Goal: Task Accomplishment & Management: Complete application form

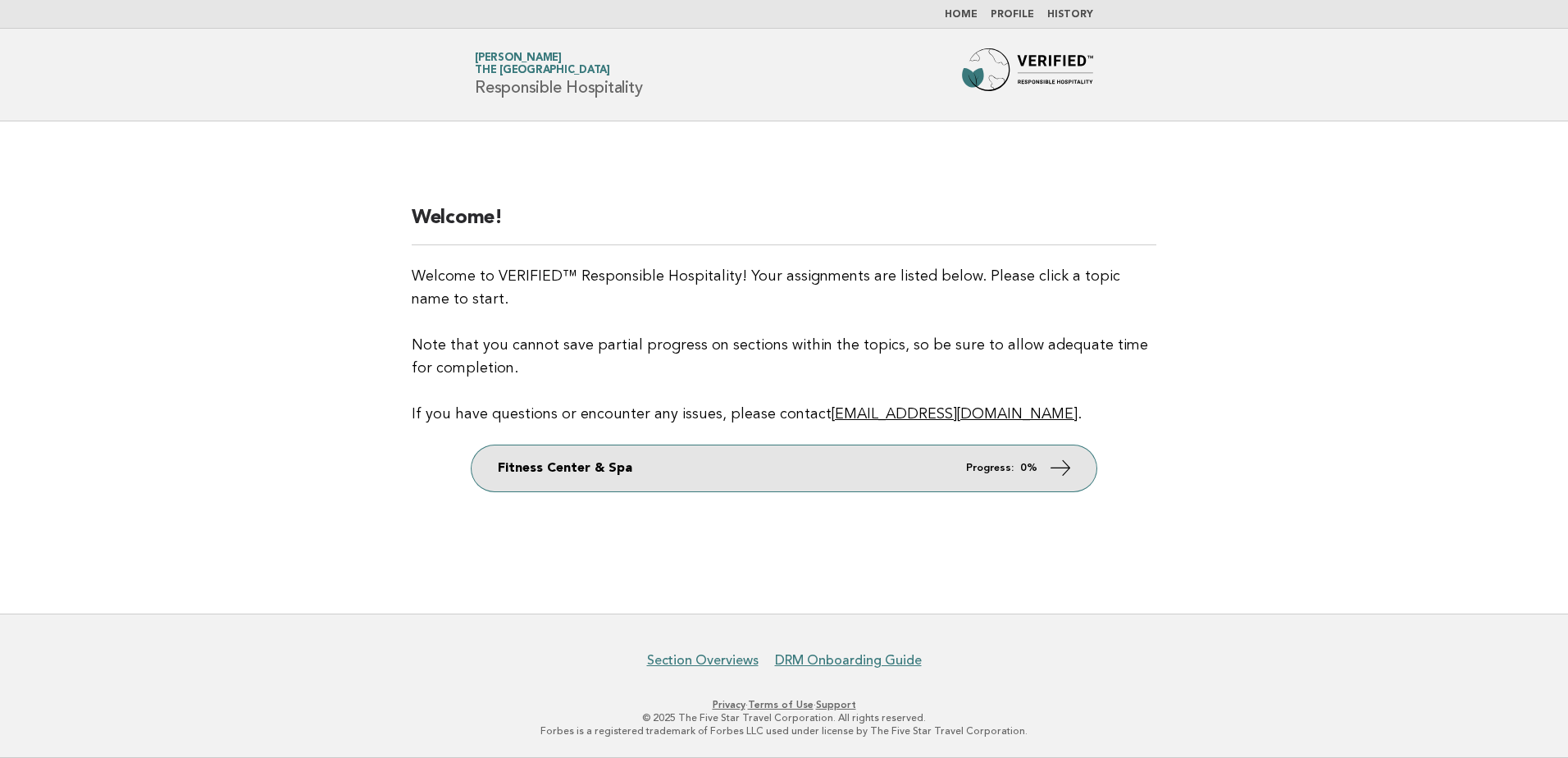
click at [733, 468] on link "Fitness Center & Spa Progress: 0%" at bounding box center [784, 468] width 625 height 46
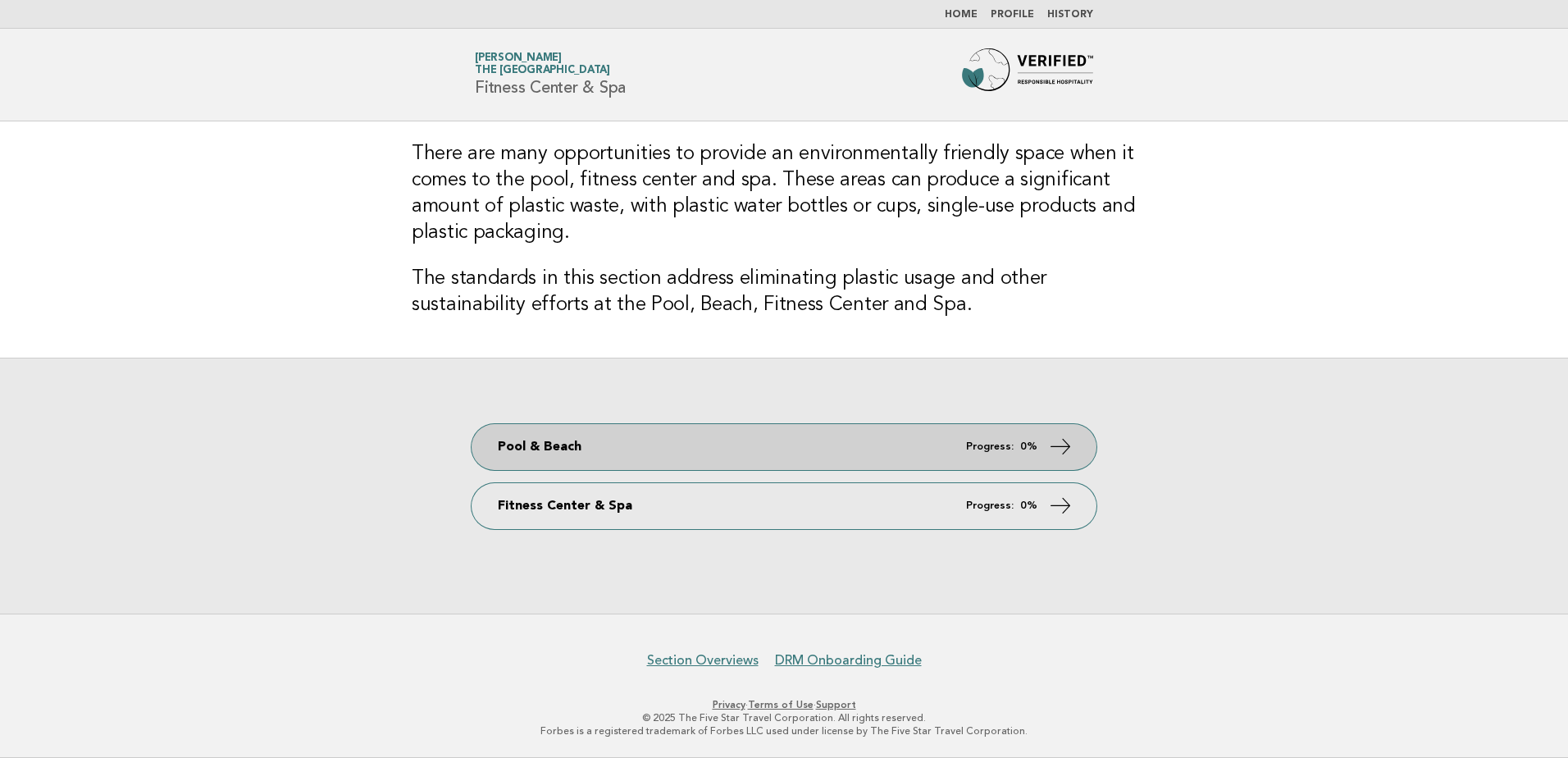
click at [779, 460] on link "Pool & Beach Progress: 0%" at bounding box center [784, 446] width 625 height 46
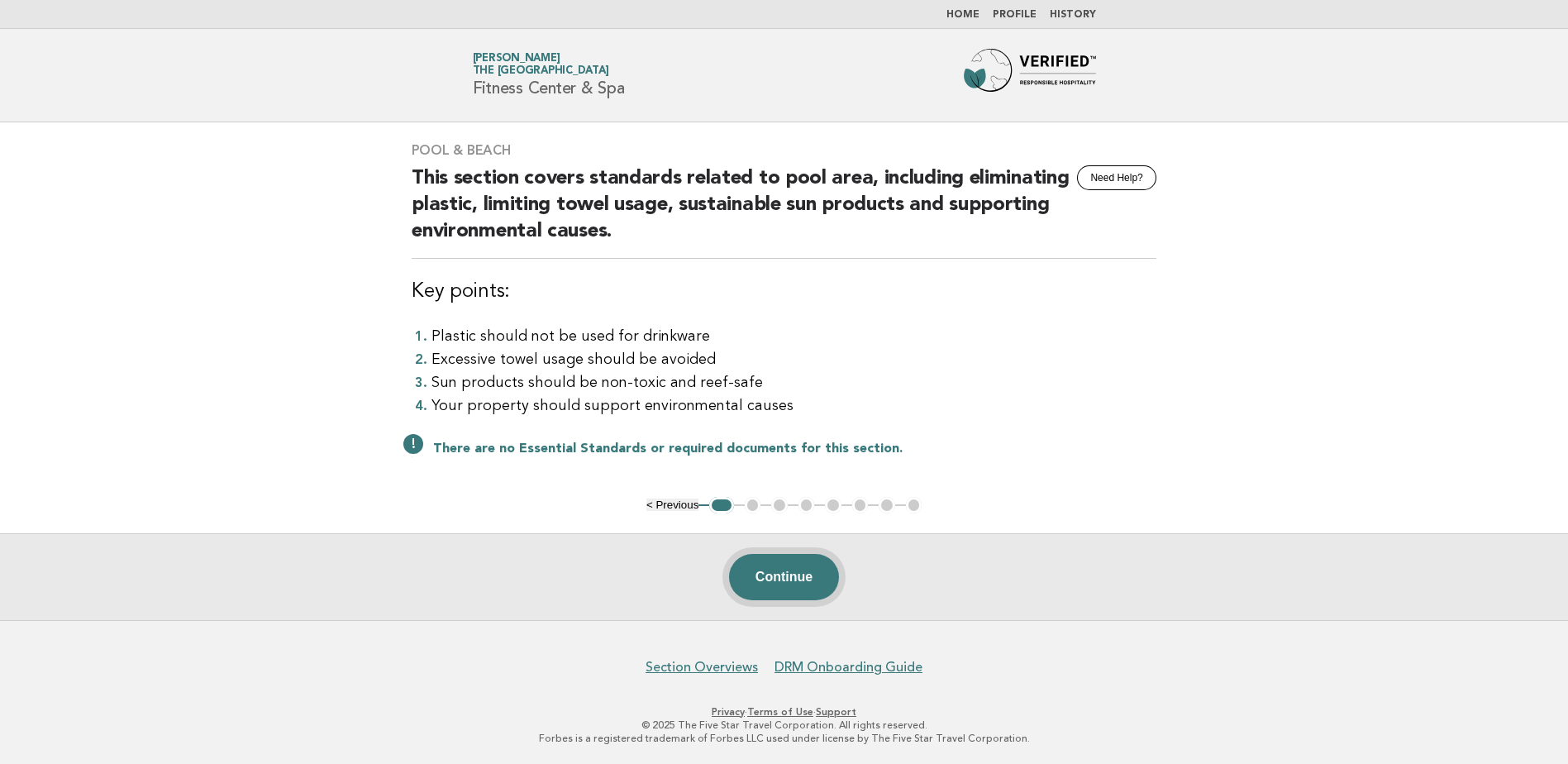
click at [770, 589] on button "Continue" at bounding box center [784, 576] width 110 height 46
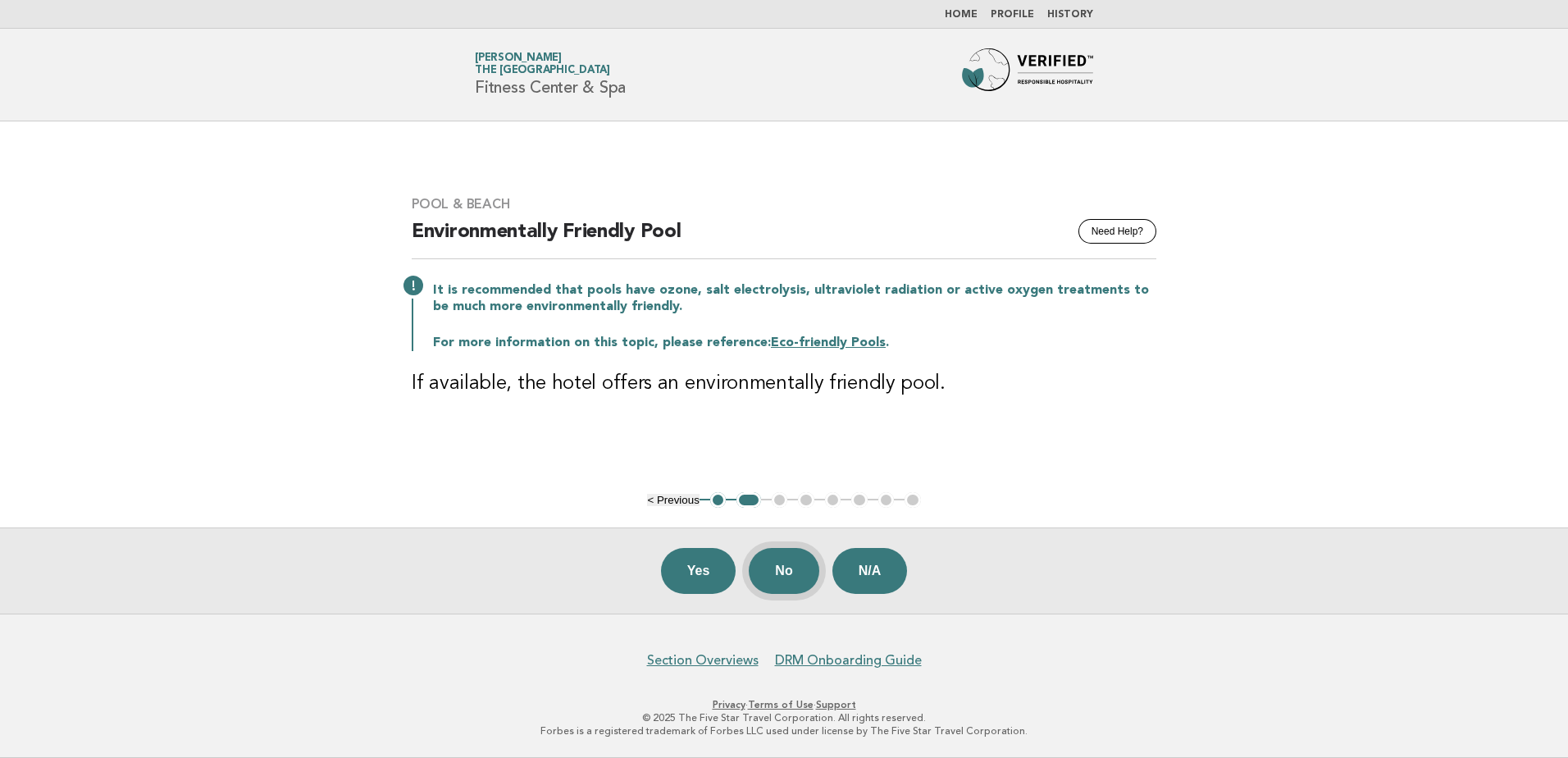
click at [781, 569] on button "No" at bounding box center [784, 571] width 70 height 46
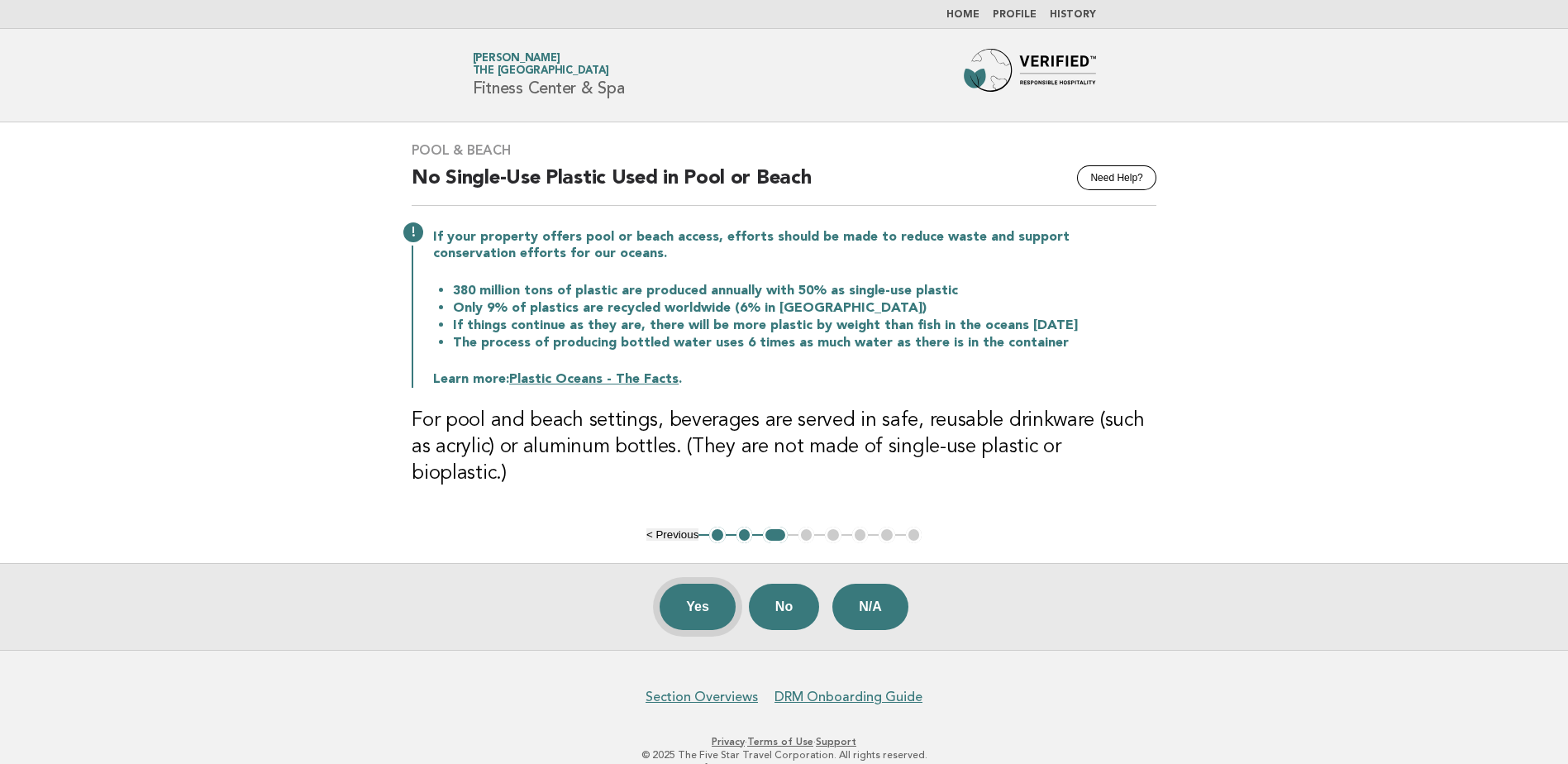
click at [698, 589] on button "Yes" at bounding box center [698, 606] width 77 height 46
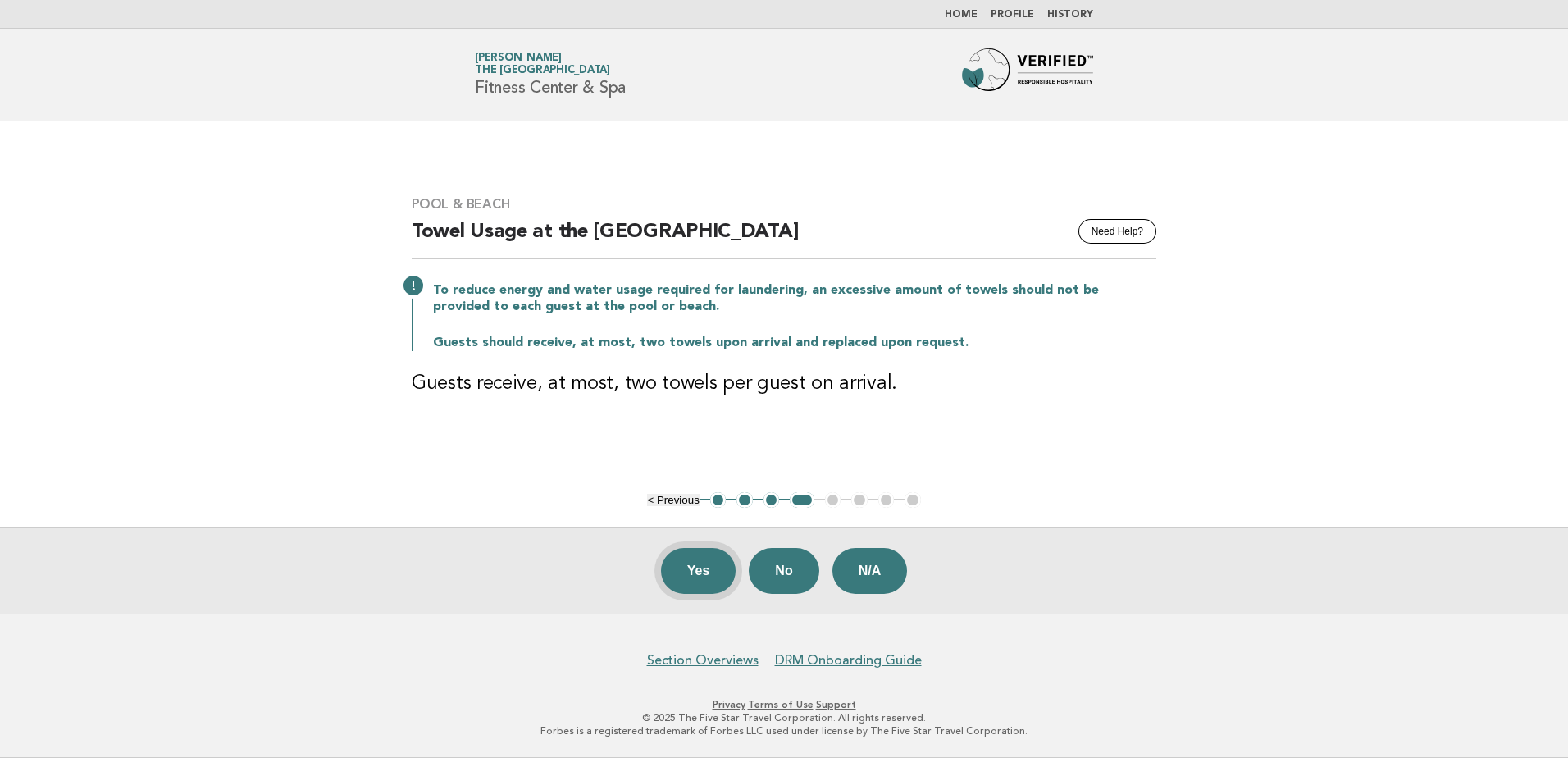
click at [688, 576] on button "Yes" at bounding box center [698, 571] width 76 height 46
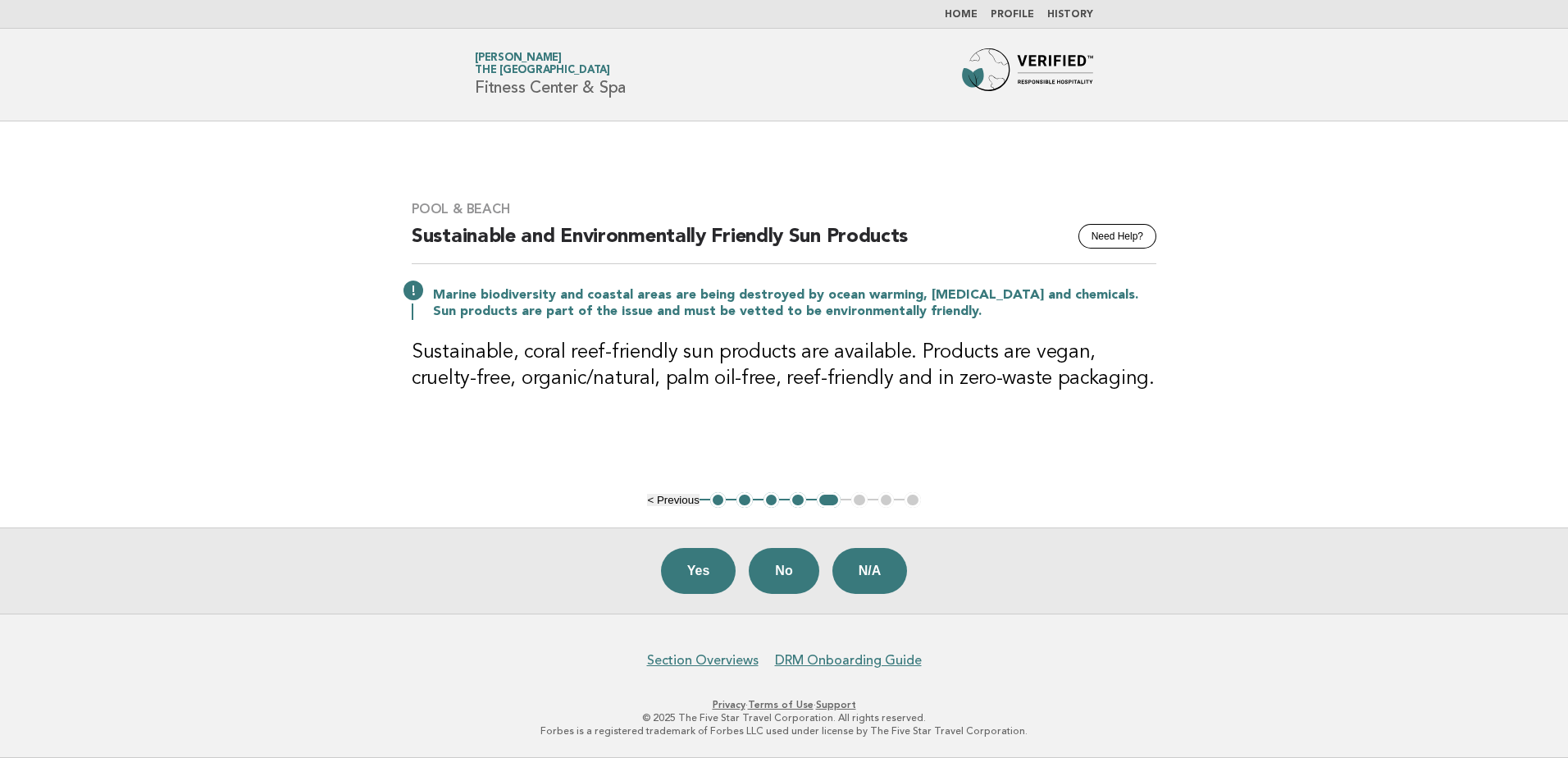
click at [691, 574] on button "Yes" at bounding box center [698, 571] width 76 height 46
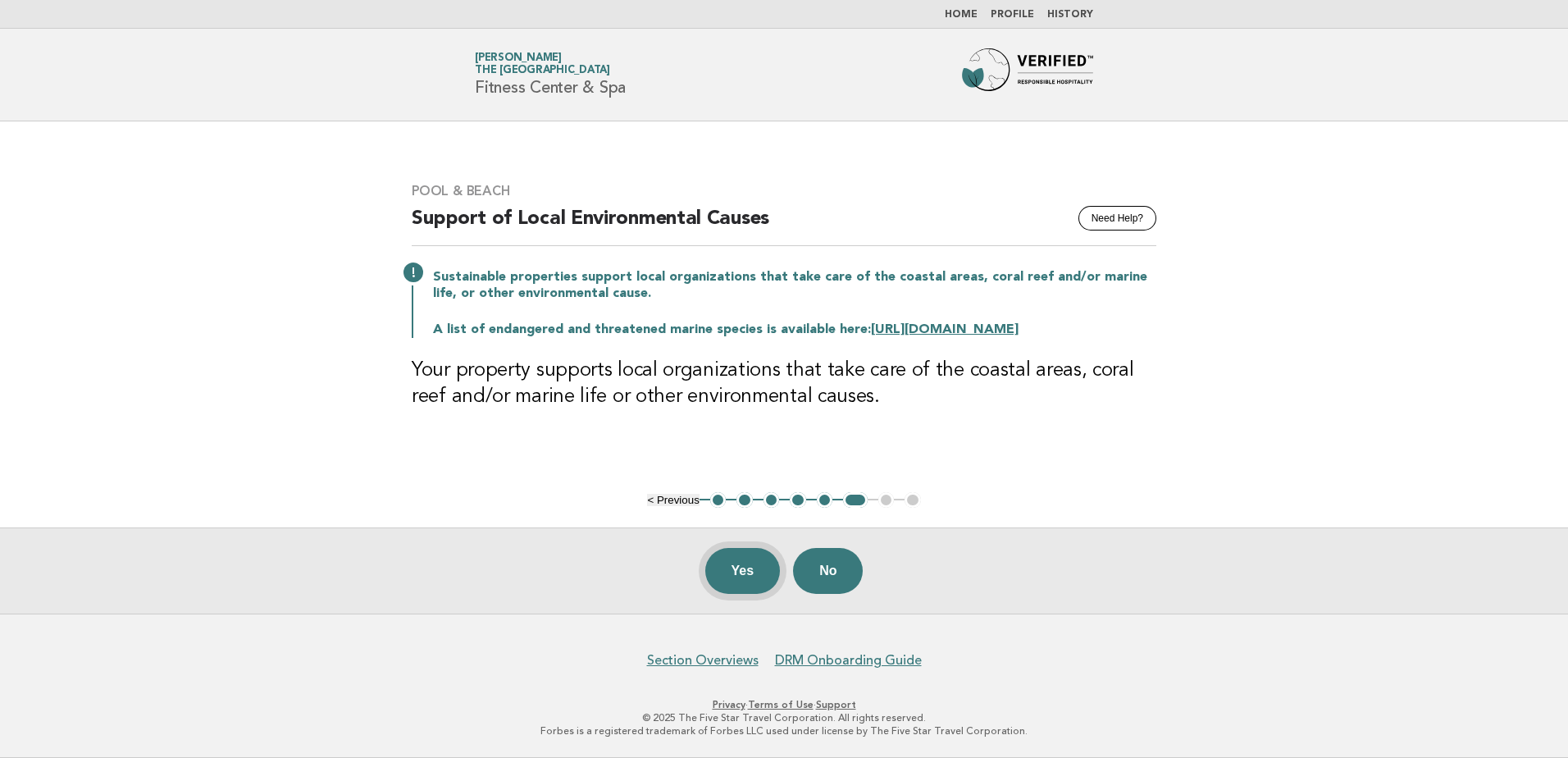
click at [739, 569] on button "Yes" at bounding box center [743, 571] width 76 height 46
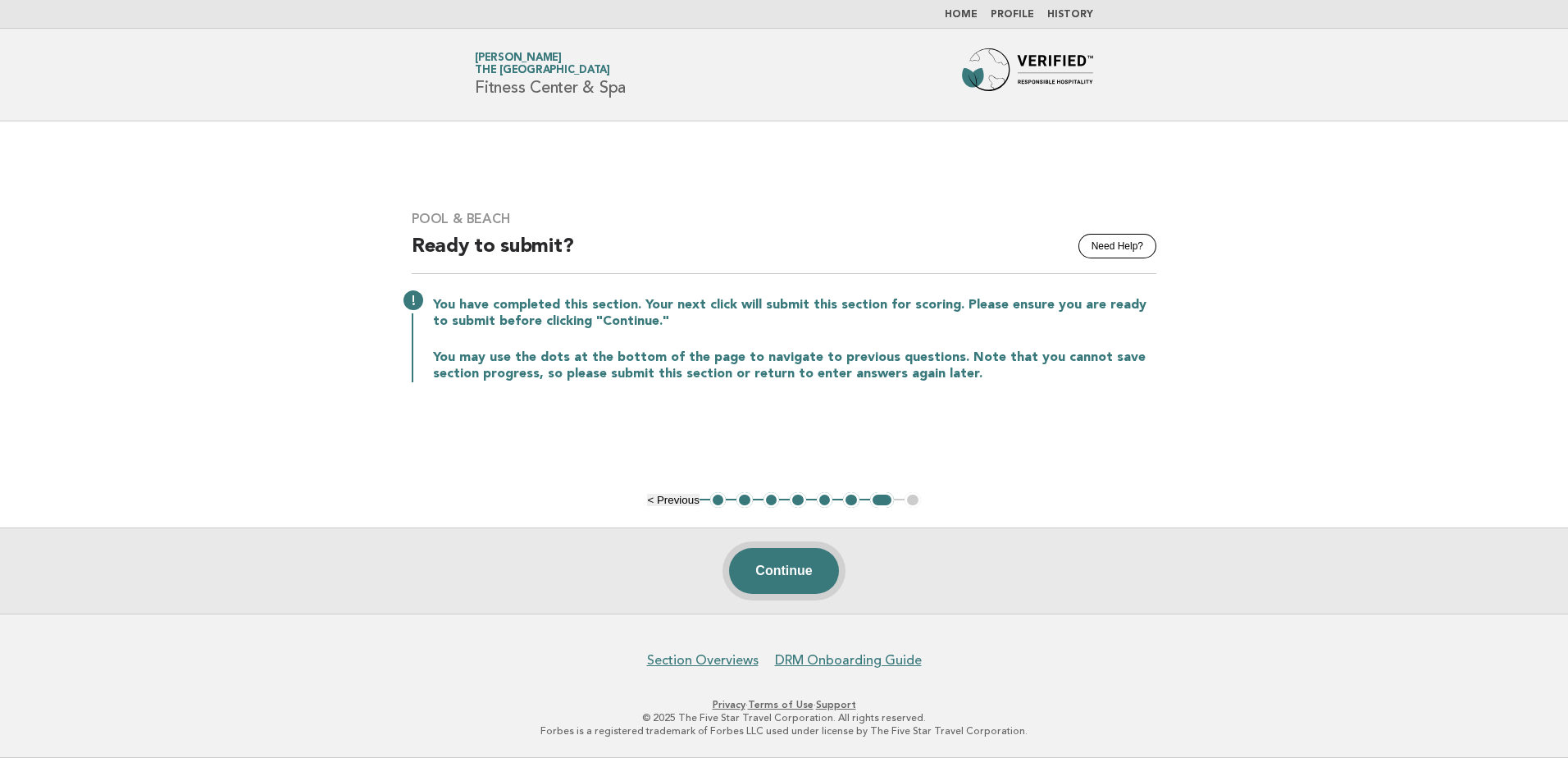
click at [760, 570] on button "Continue" at bounding box center [784, 571] width 109 height 46
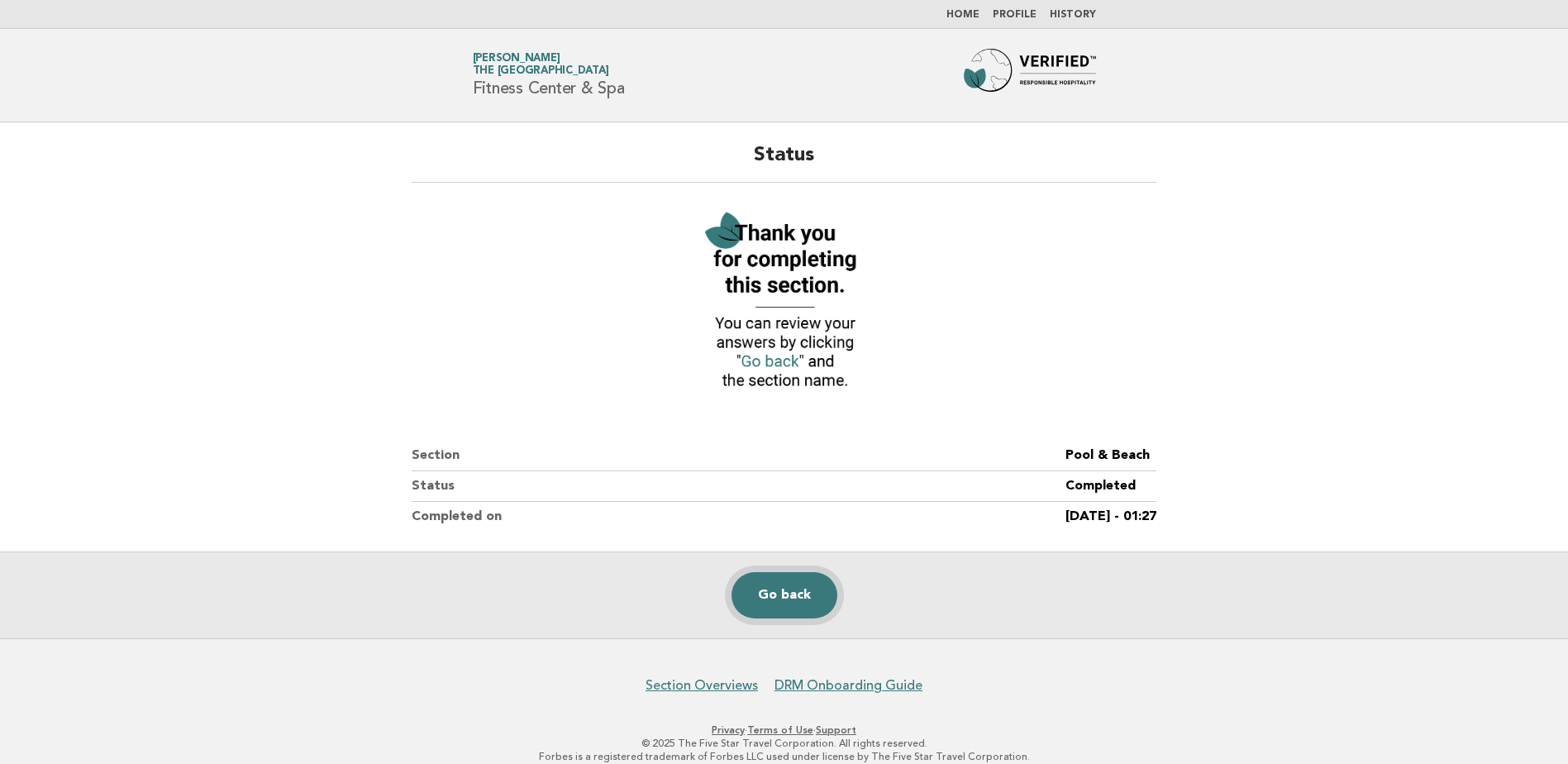
click at [807, 598] on link "Go back" at bounding box center [785, 595] width 106 height 46
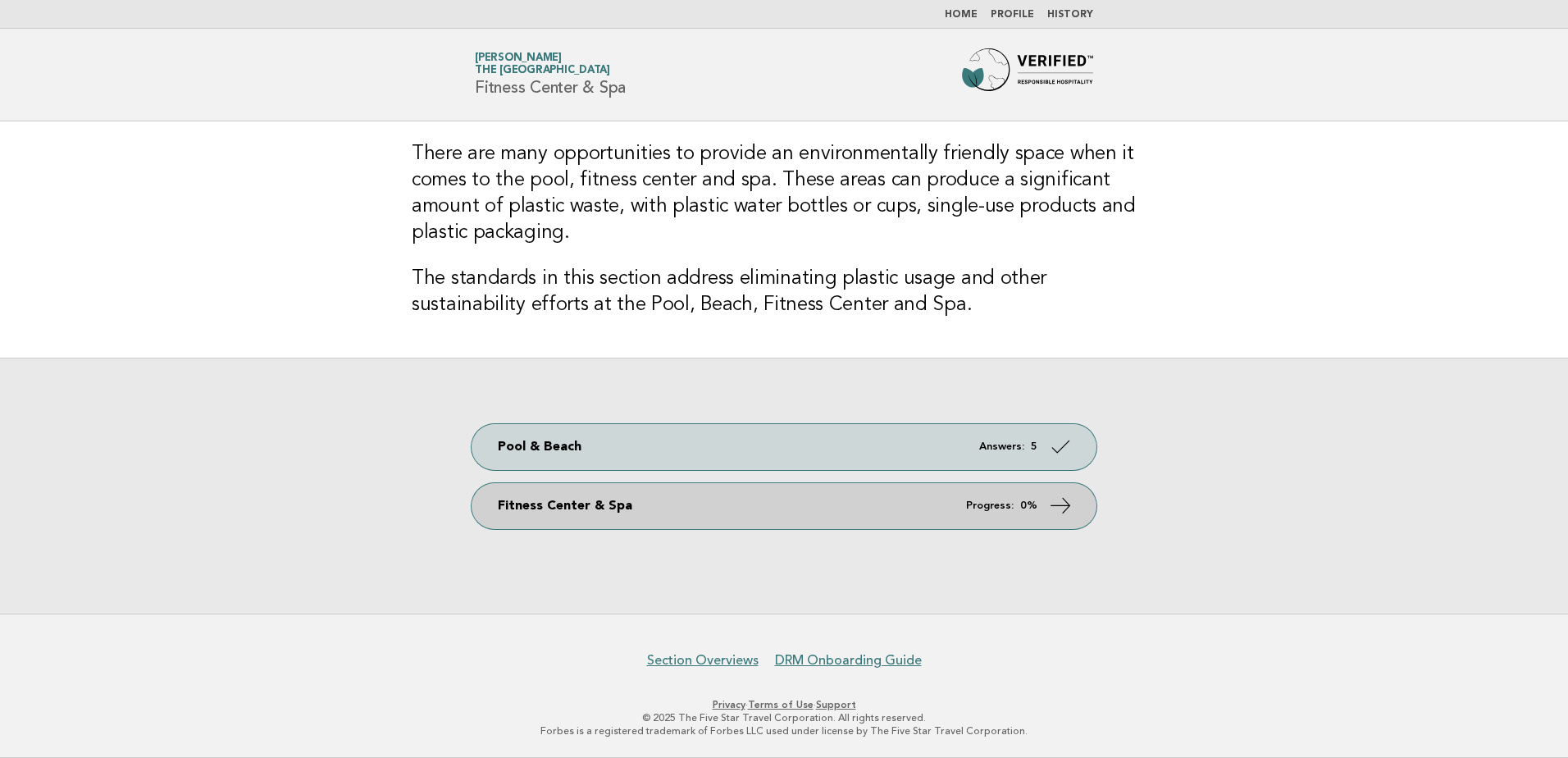
click at [767, 514] on link "Fitness Center & Spa Progress: 0%" at bounding box center [784, 505] width 625 height 46
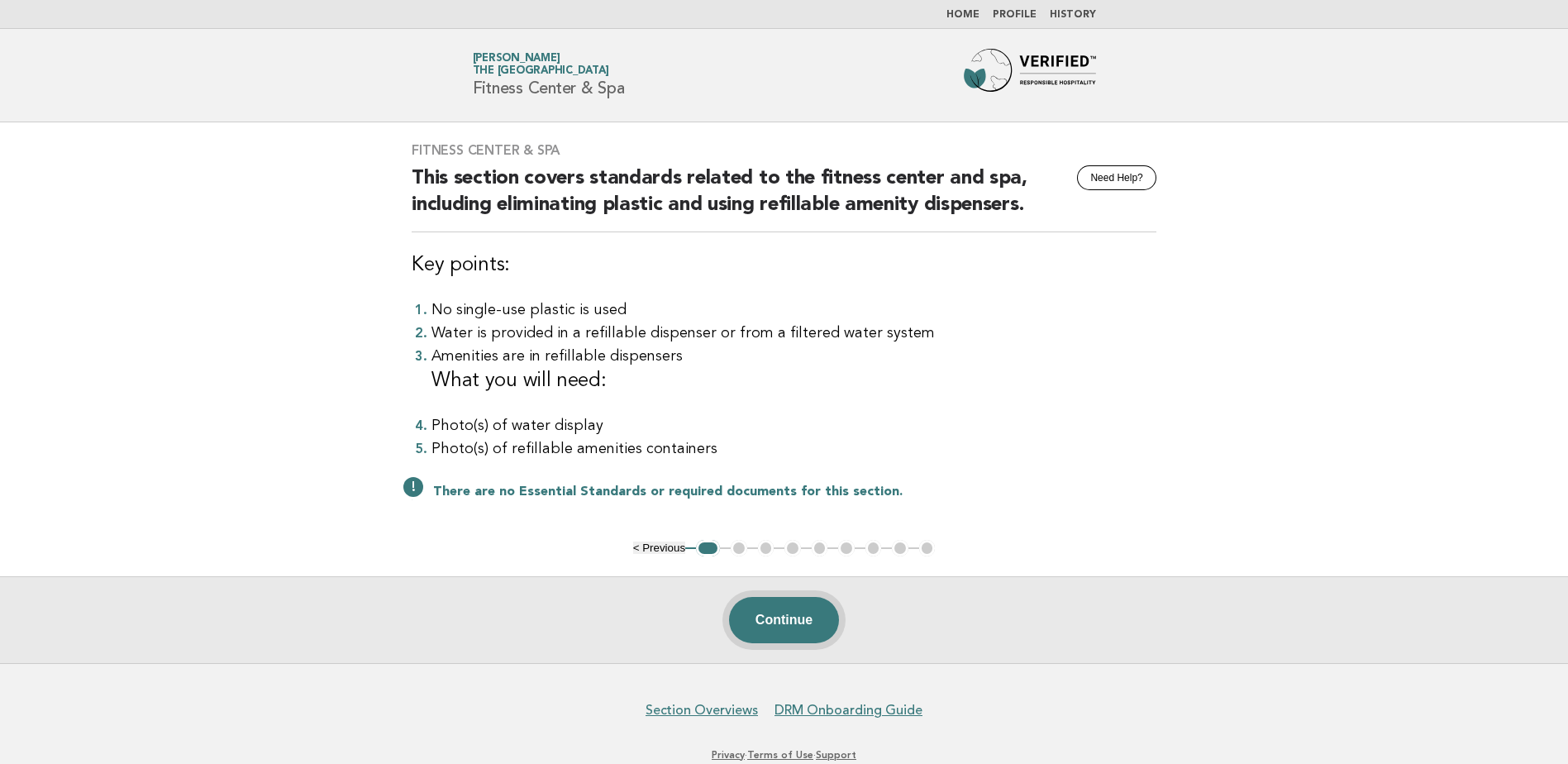
click at [783, 615] on button "Continue" at bounding box center [784, 619] width 110 height 46
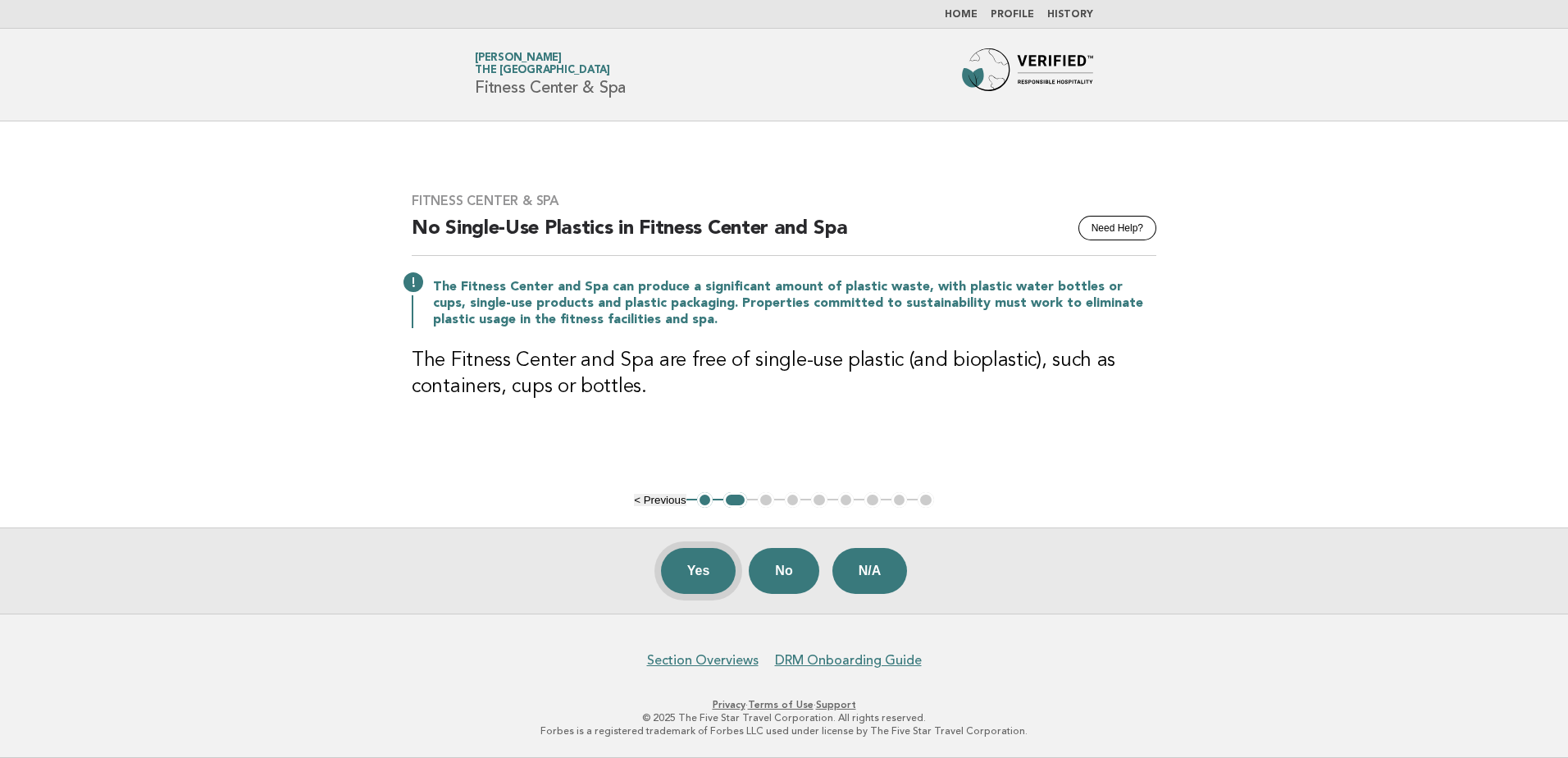
click at [696, 579] on button "Yes" at bounding box center [698, 571] width 76 height 46
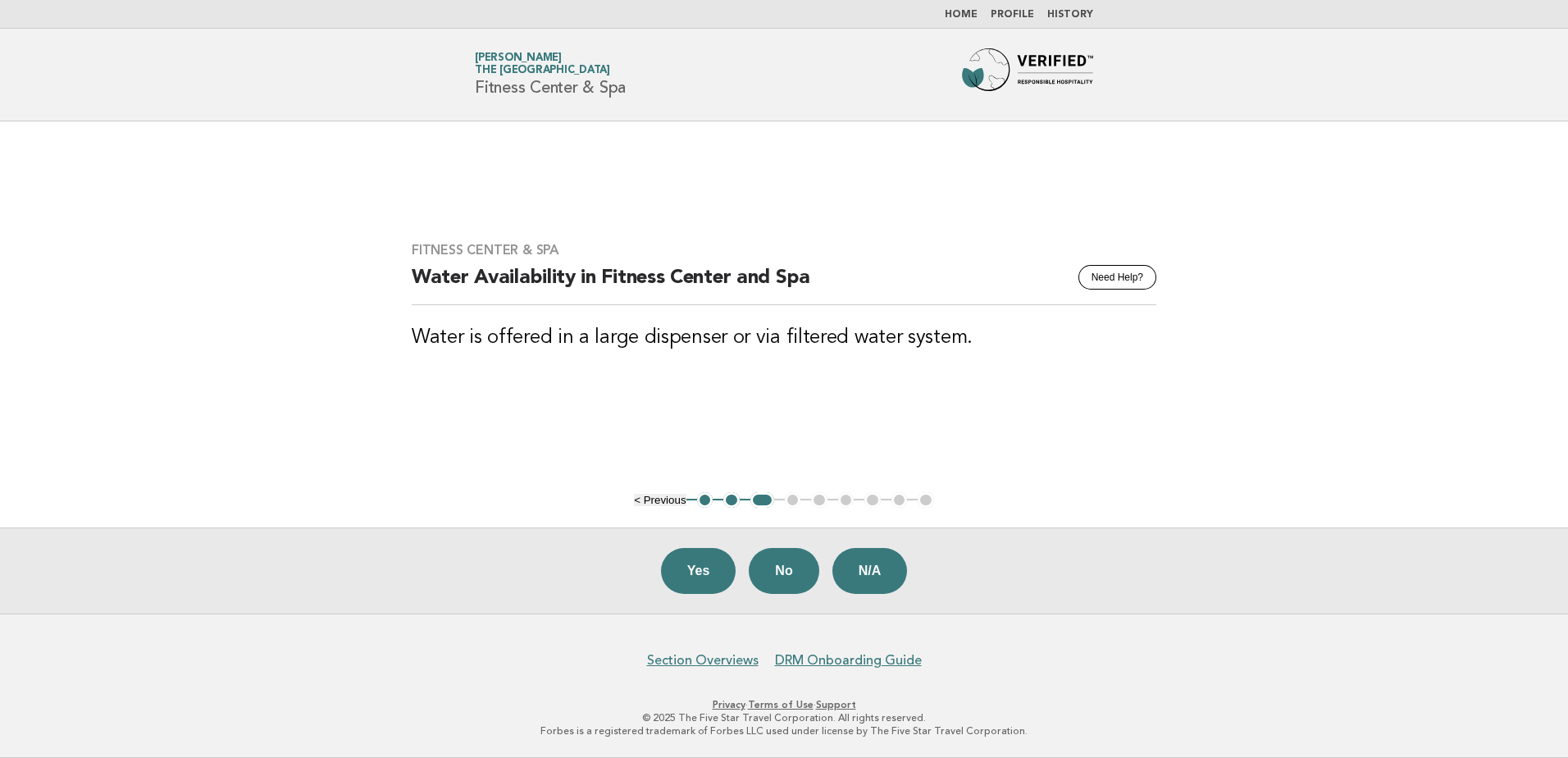
click at [696, 579] on button "Yes" at bounding box center [698, 571] width 76 height 46
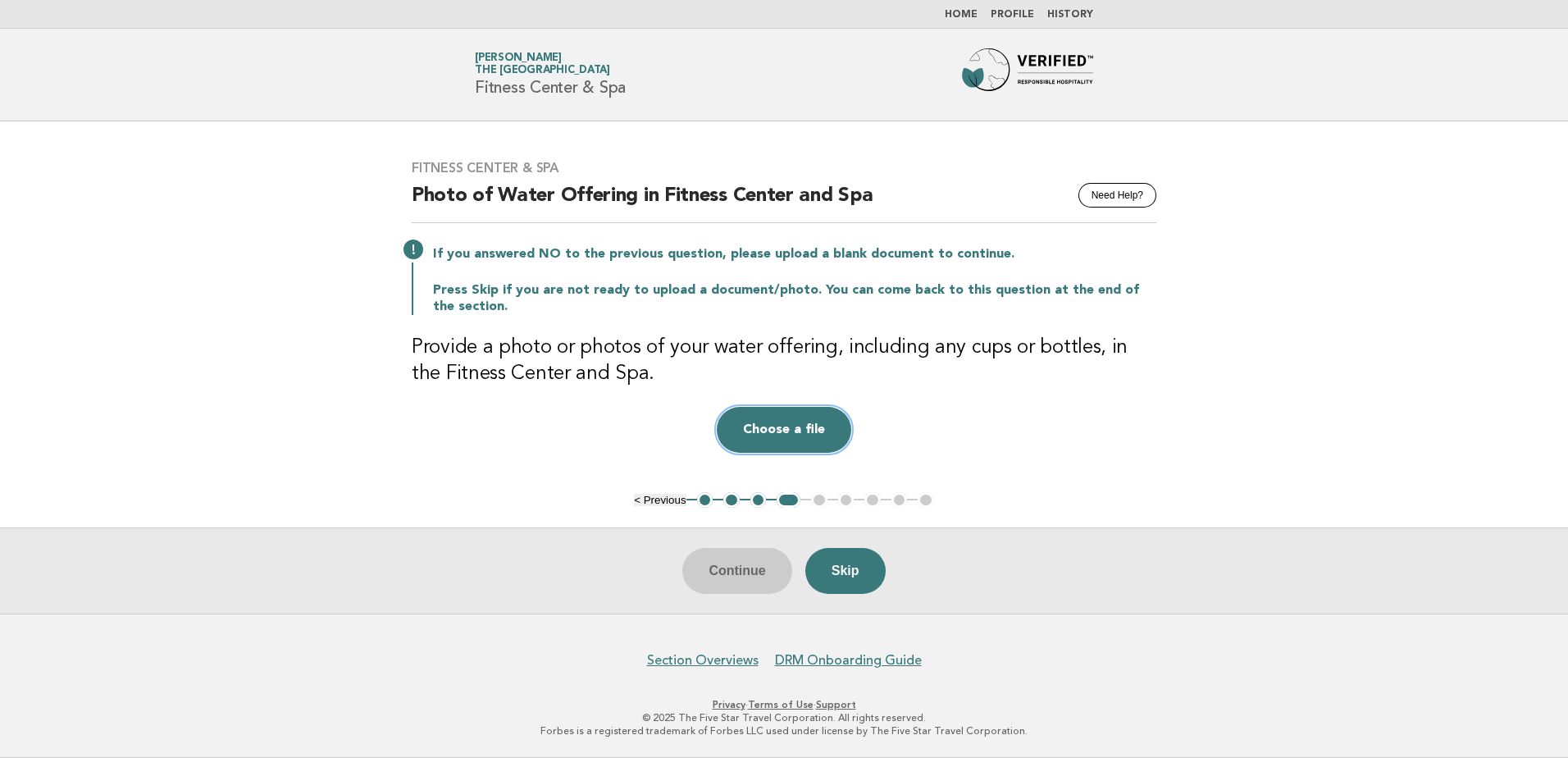
click at [780, 452] on button "Choose a file" at bounding box center [784, 429] width 135 height 46
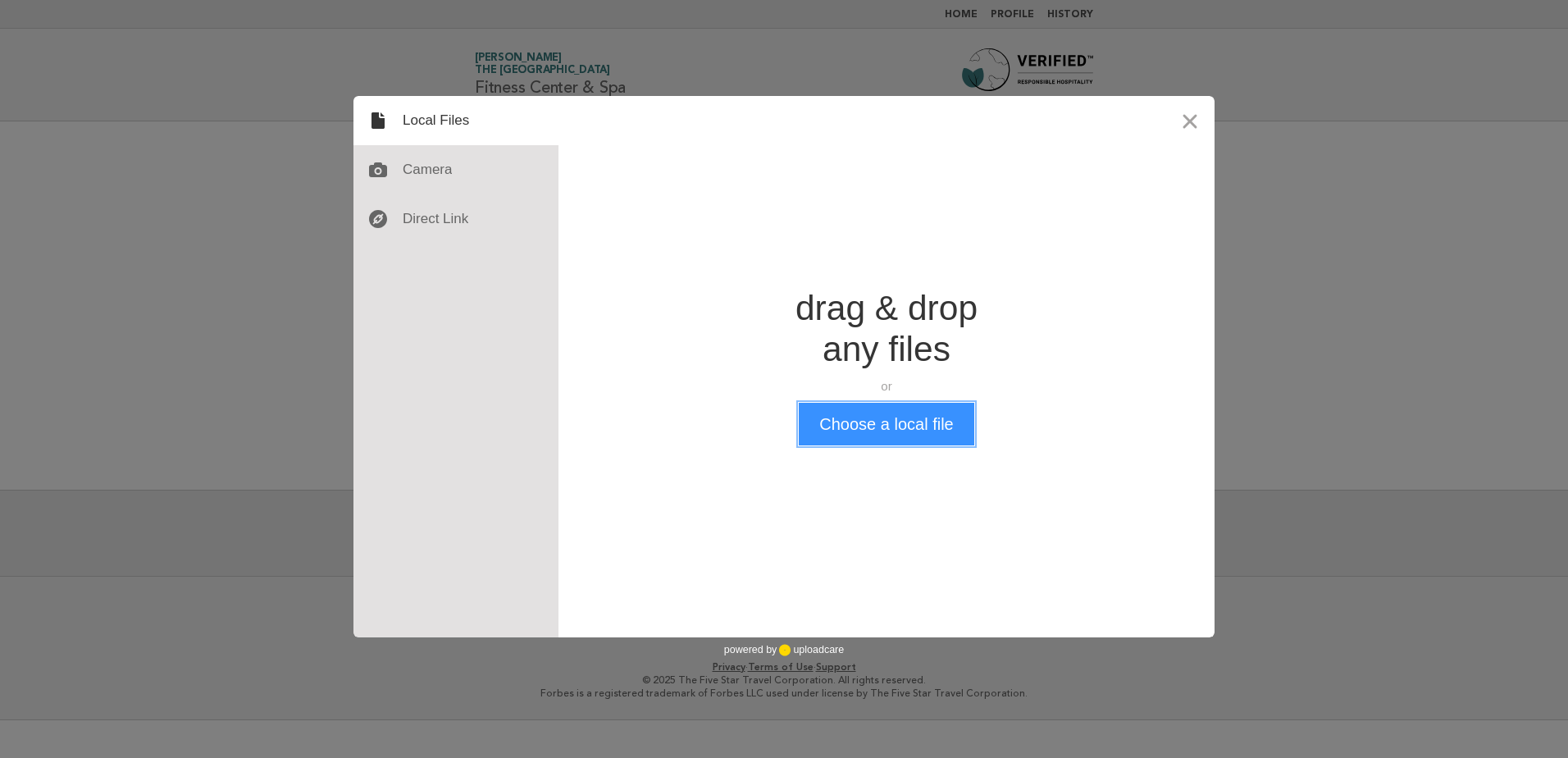
click at [862, 437] on button "Choose a local file" at bounding box center [887, 424] width 175 height 43
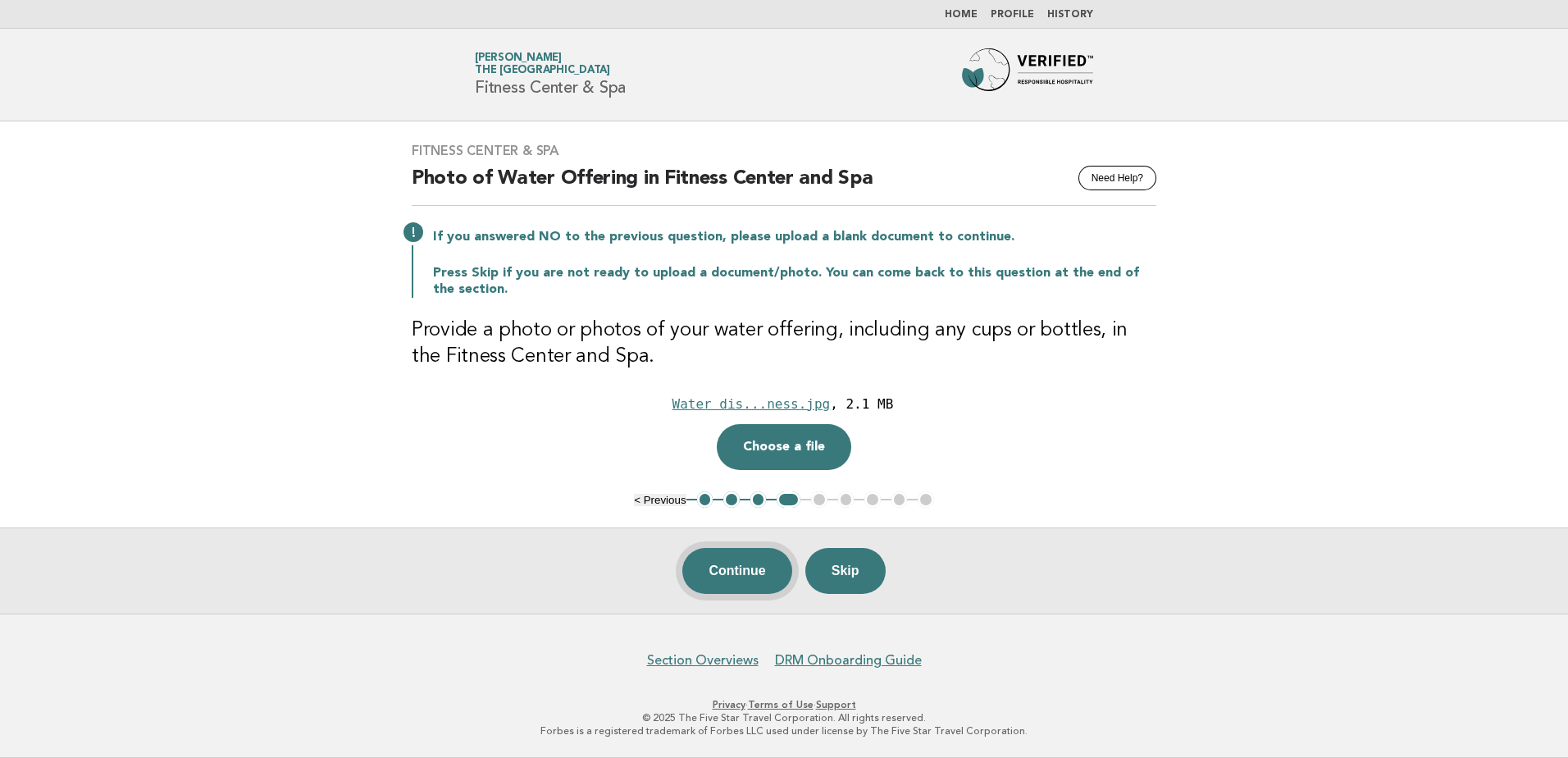
click at [724, 585] on button "Continue" at bounding box center [737, 571] width 109 height 46
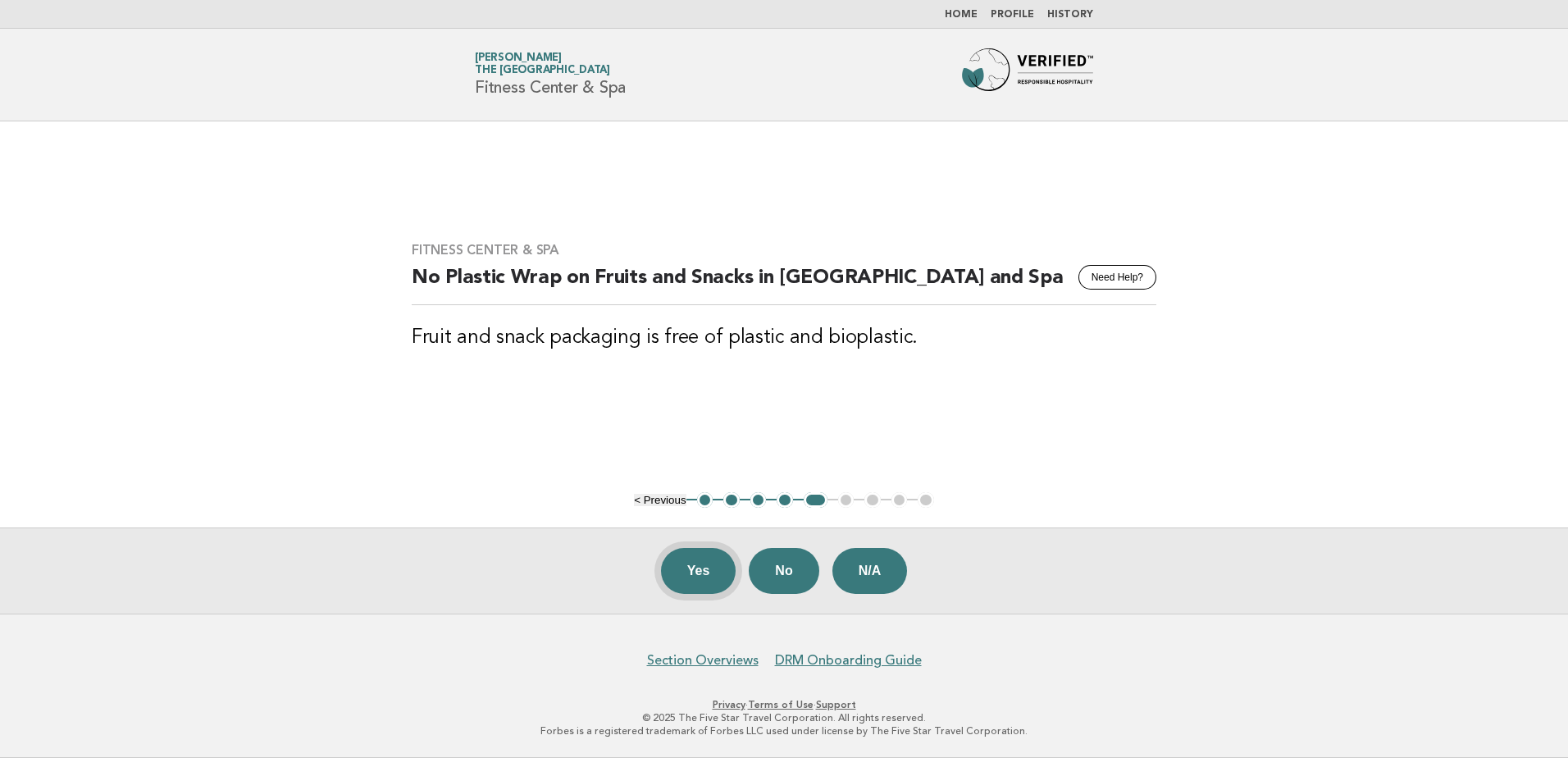
click at [711, 582] on button "Yes" at bounding box center [698, 571] width 76 height 46
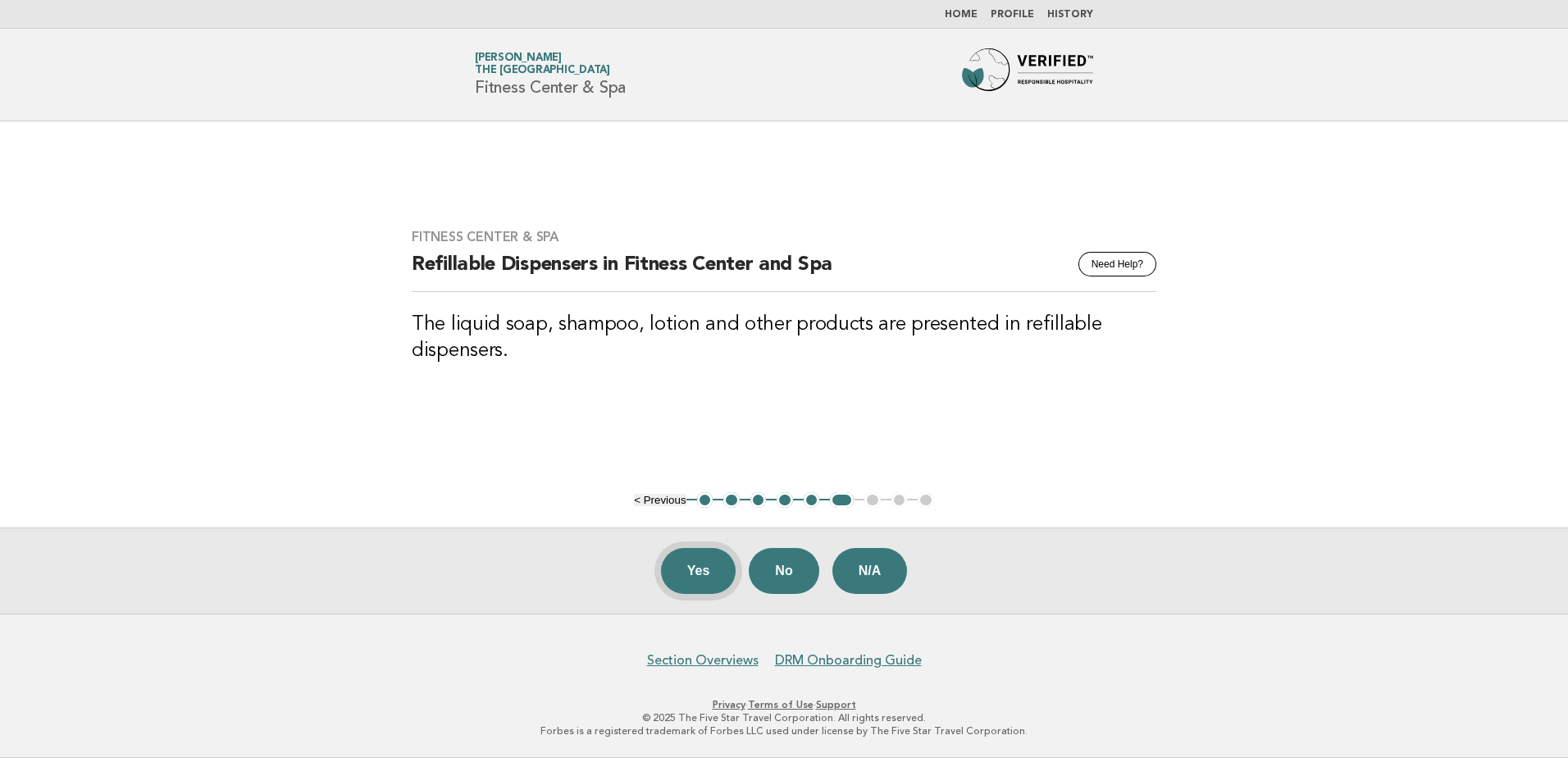
click at [703, 579] on button "Yes" at bounding box center [698, 571] width 76 height 46
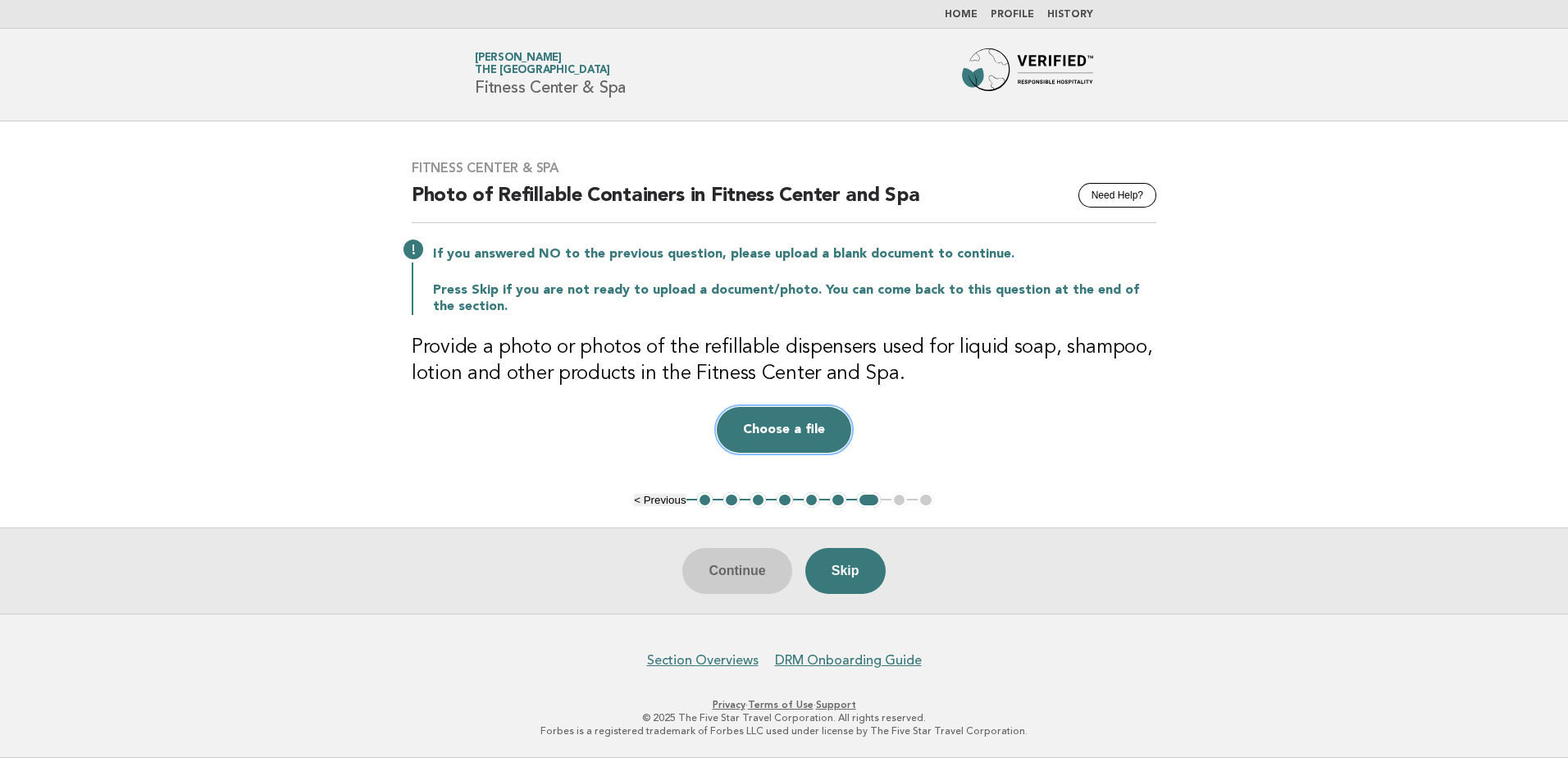
click at [789, 419] on button "Choose a file" at bounding box center [784, 429] width 135 height 46
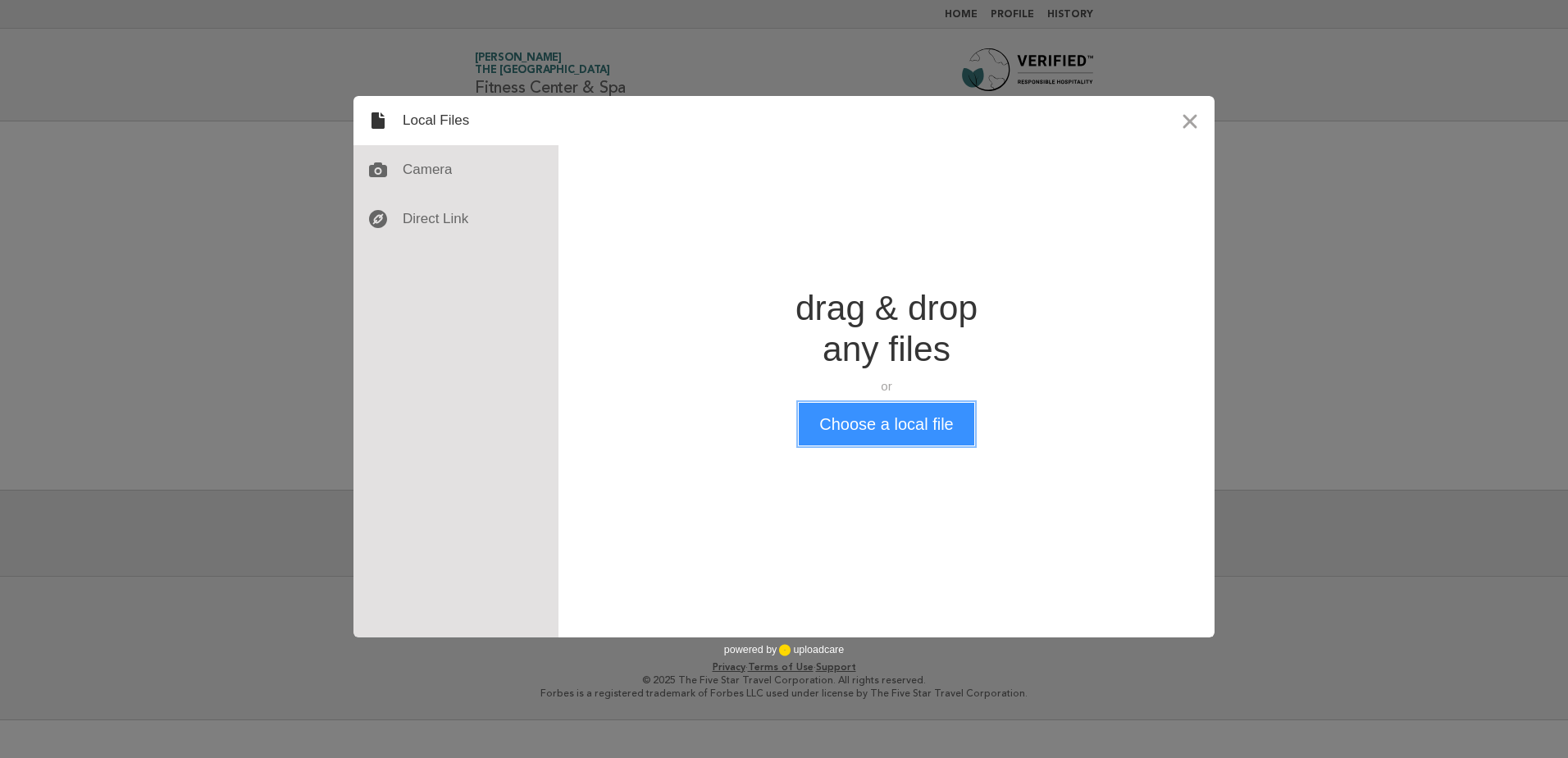
click at [847, 421] on button "Choose a local file" at bounding box center [887, 424] width 175 height 43
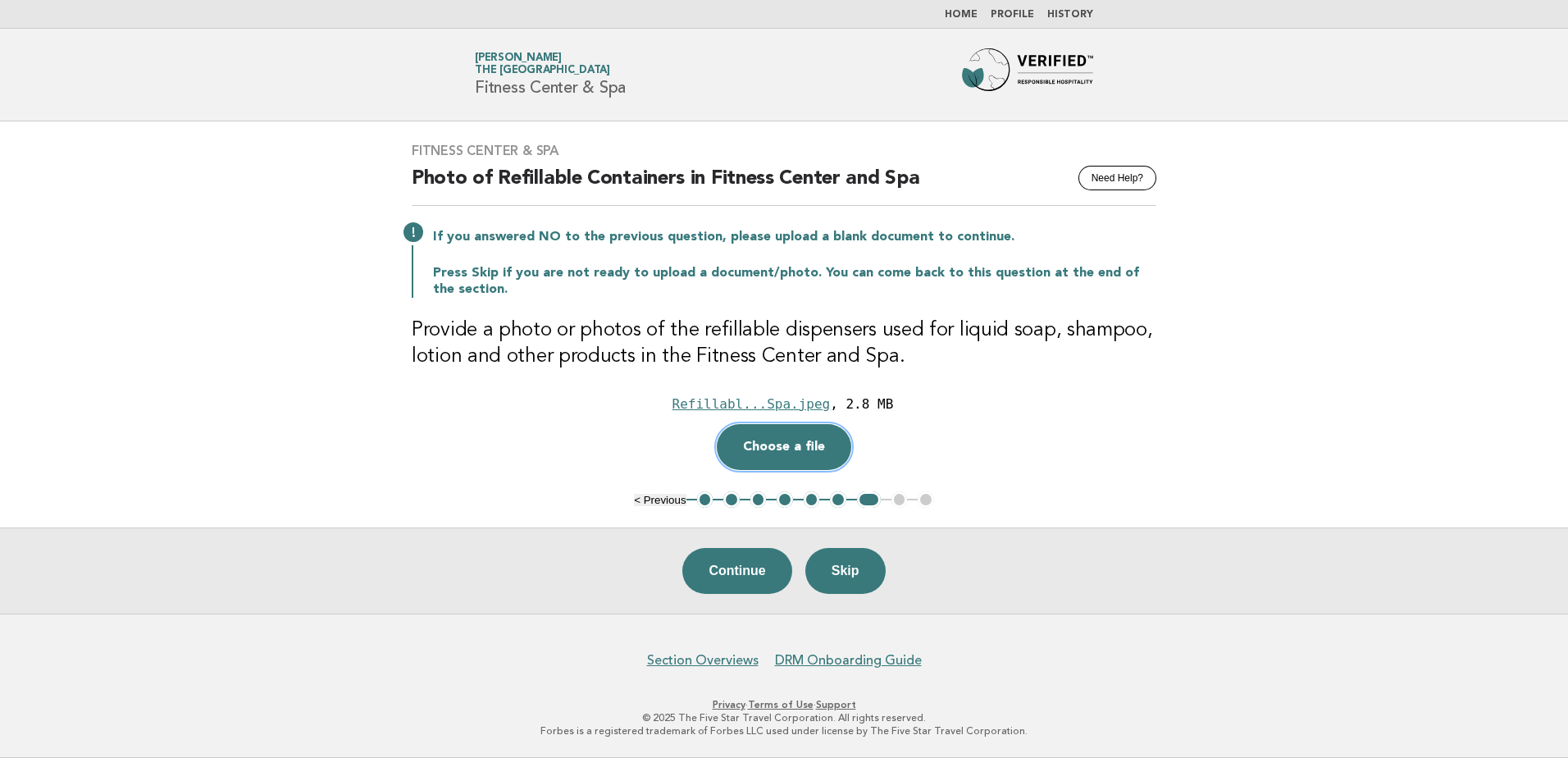
click at [780, 448] on button "Choose a file" at bounding box center [784, 446] width 135 height 46
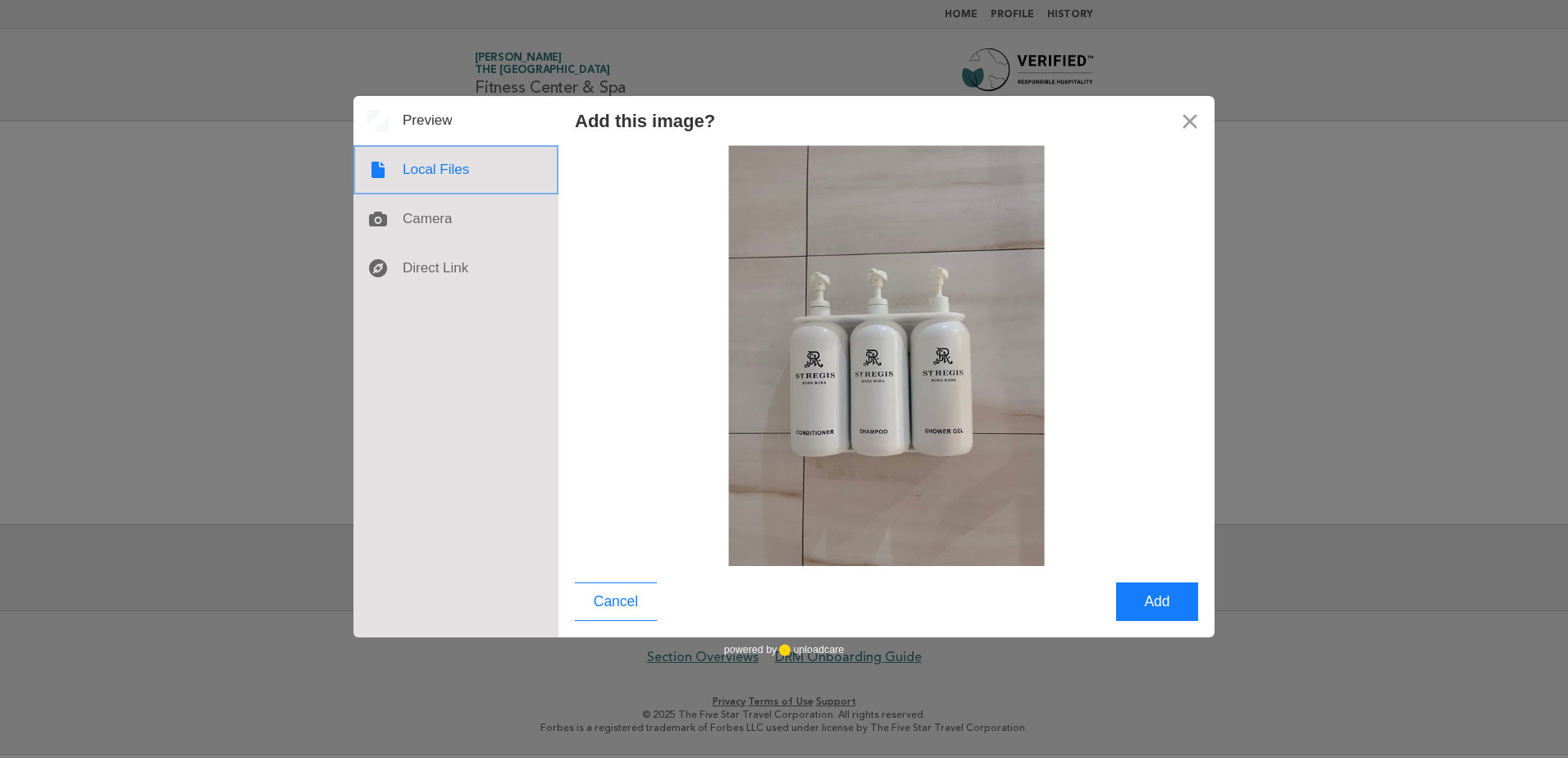
click at [423, 166] on div at bounding box center [456, 170] width 205 height 49
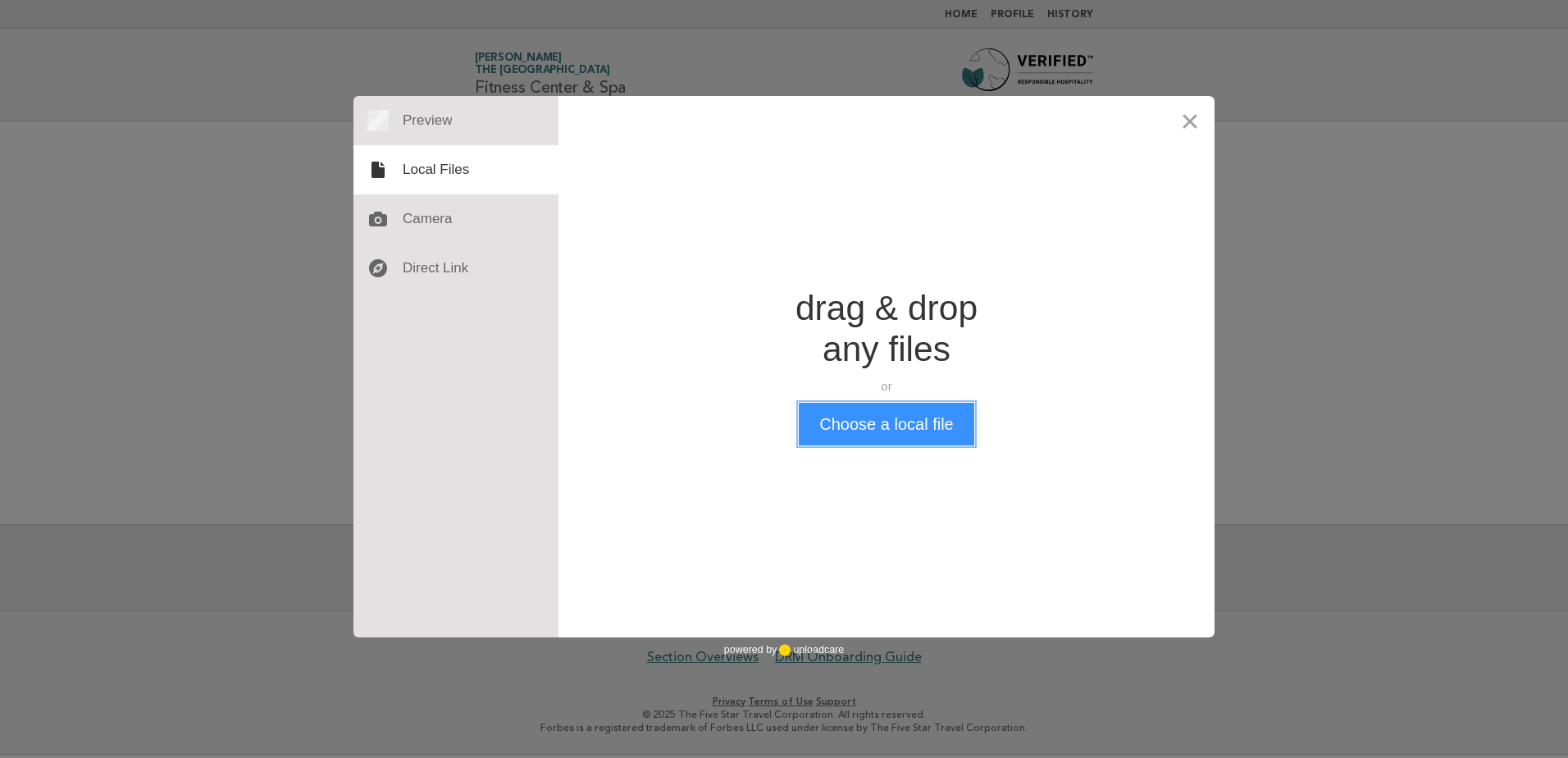
click at [900, 428] on button "Choose a local file" at bounding box center [887, 424] width 175 height 43
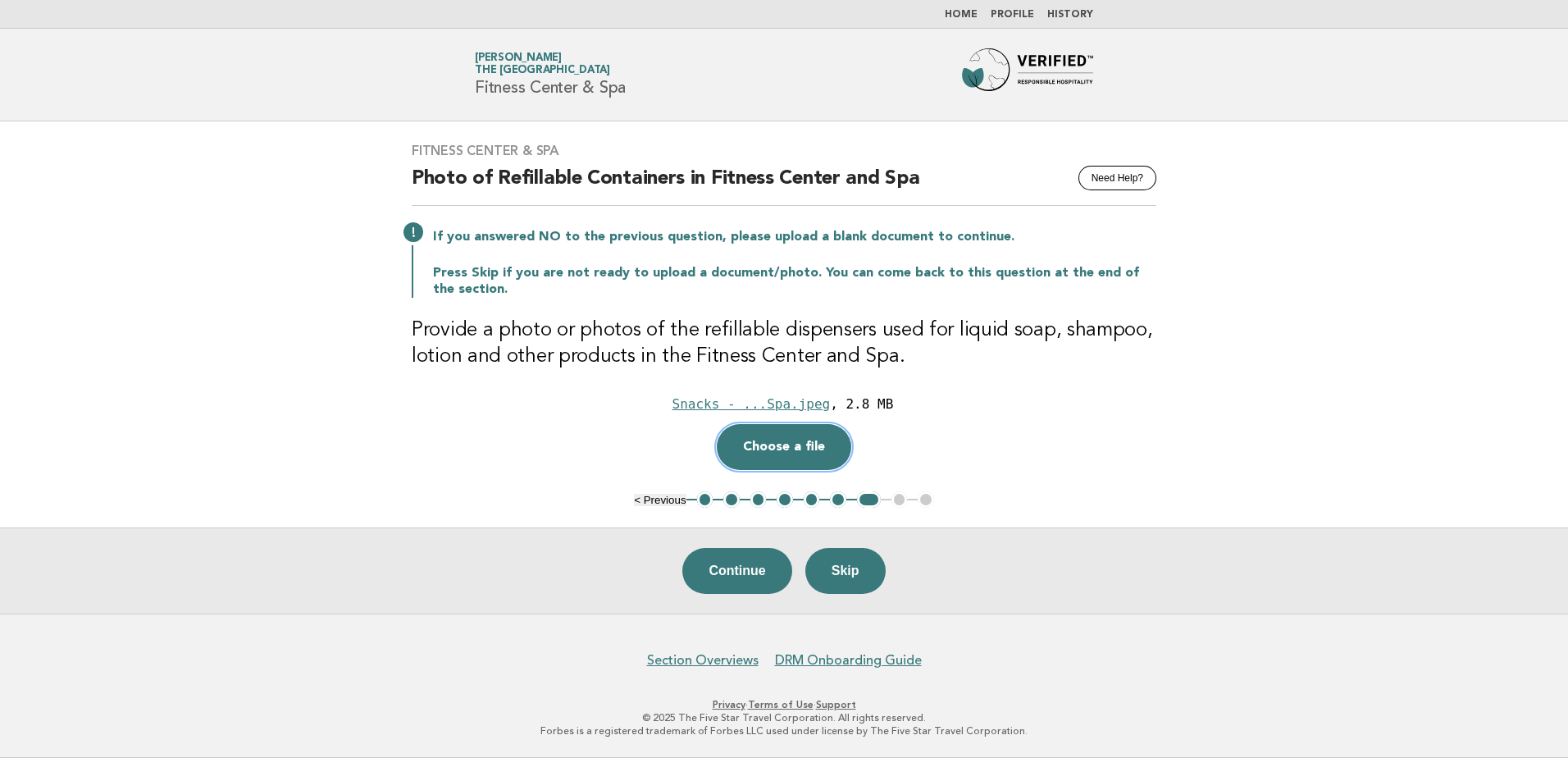
click at [788, 448] on button "Choose a file" at bounding box center [784, 446] width 135 height 46
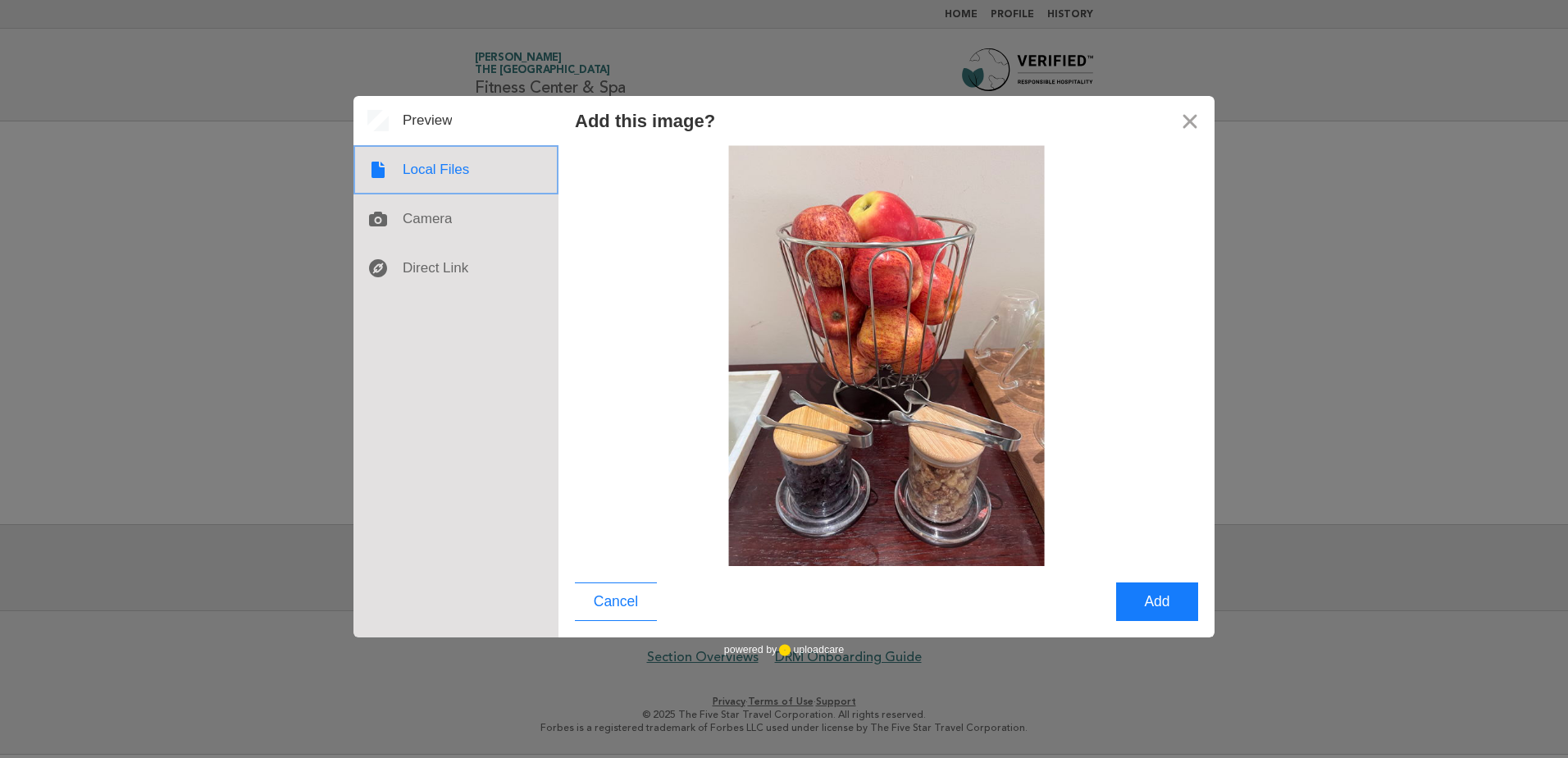
click at [428, 176] on div at bounding box center [456, 170] width 205 height 49
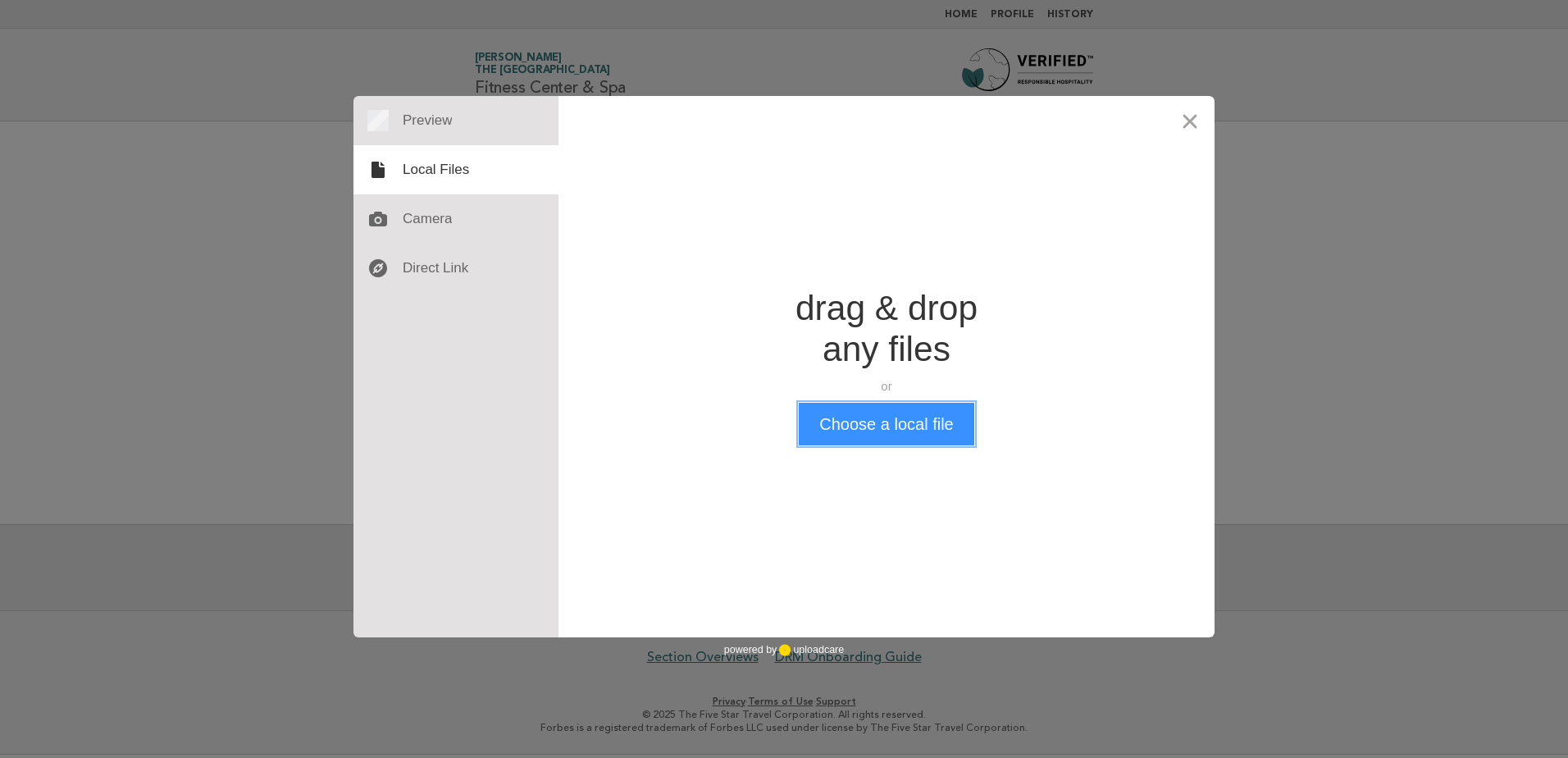
click at [888, 439] on button "Choose a local file" at bounding box center [887, 424] width 175 height 43
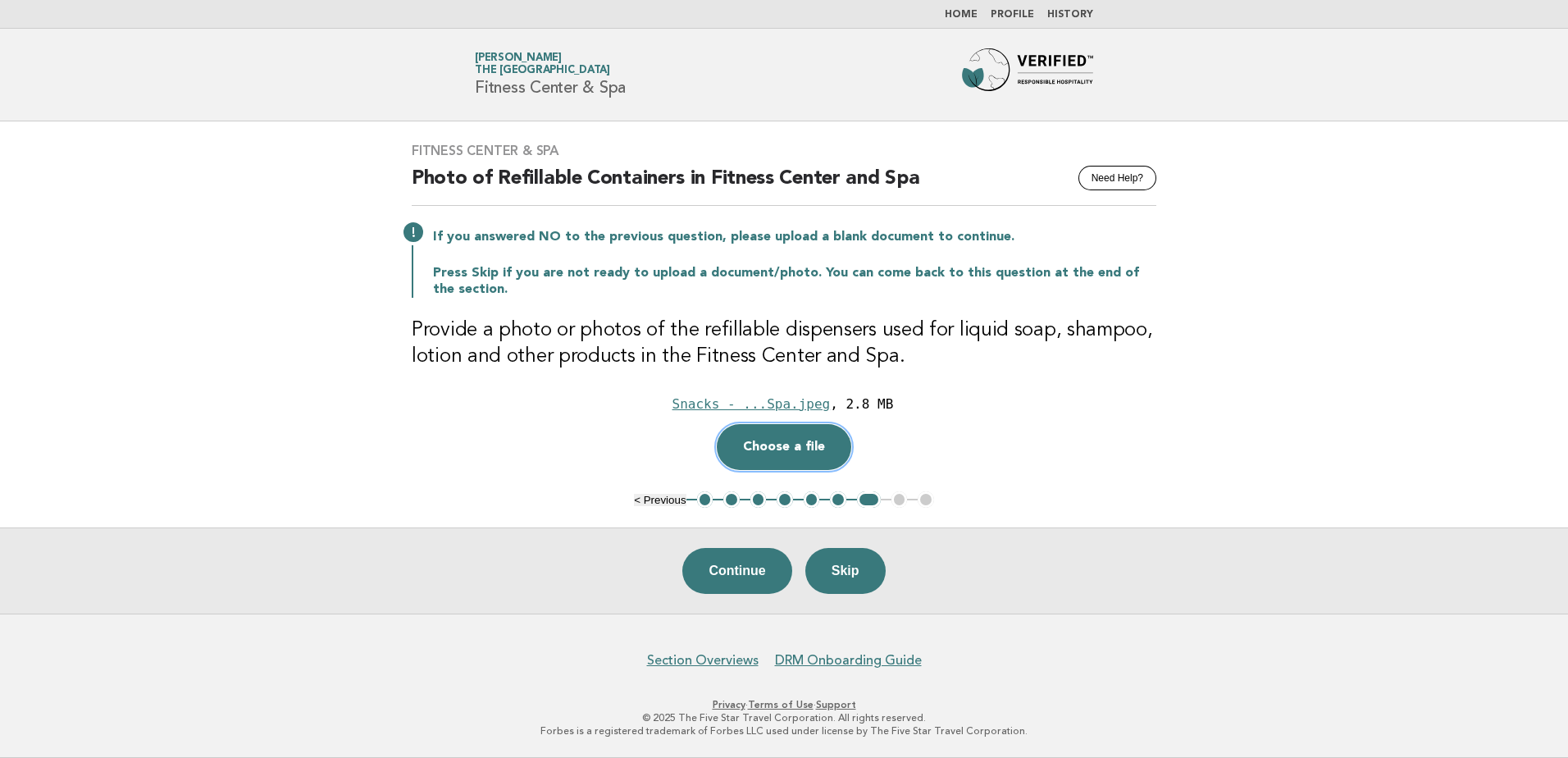
click at [796, 457] on button "Choose a file" at bounding box center [784, 446] width 135 height 46
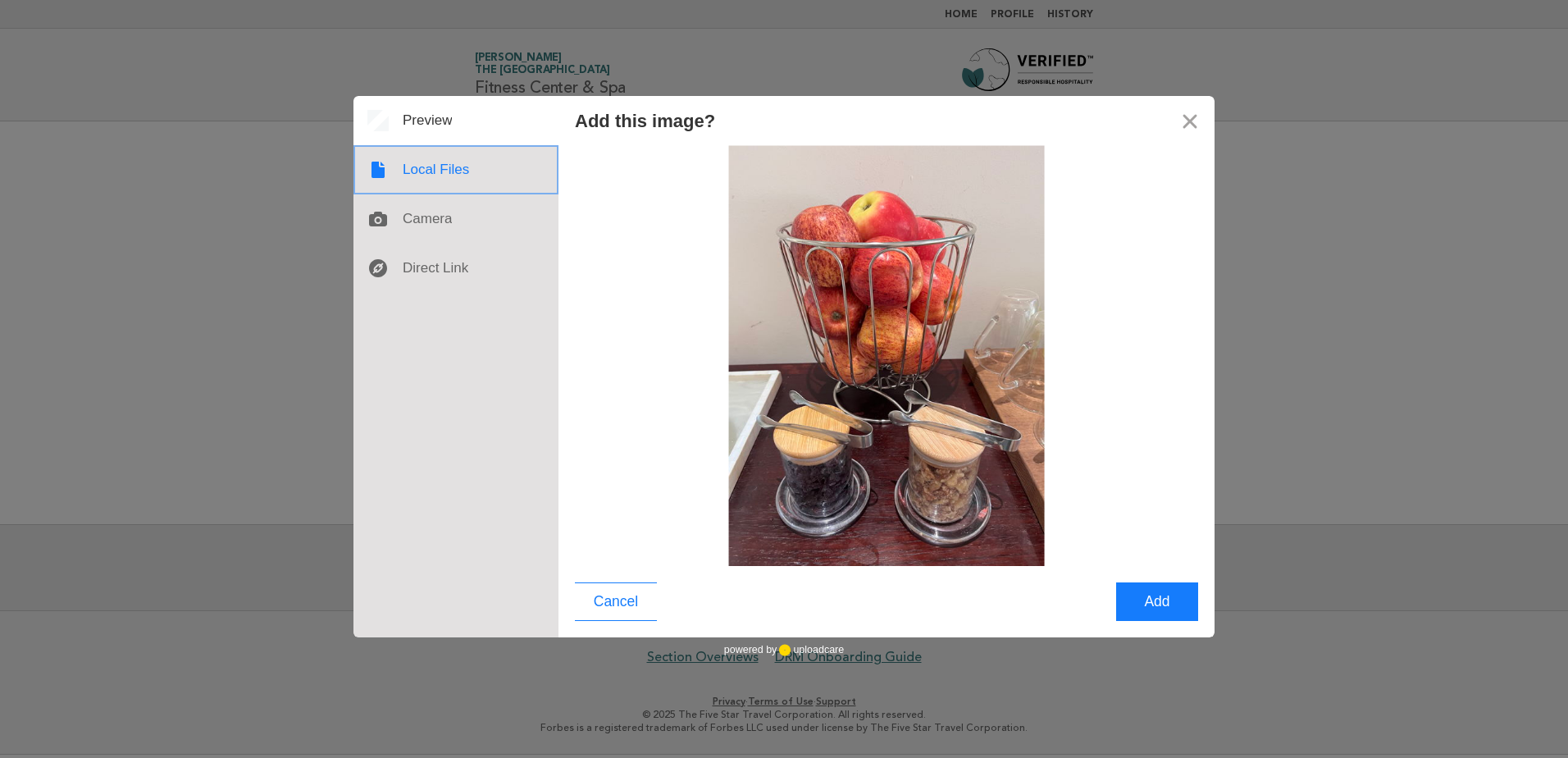
click at [426, 176] on div at bounding box center [456, 170] width 205 height 49
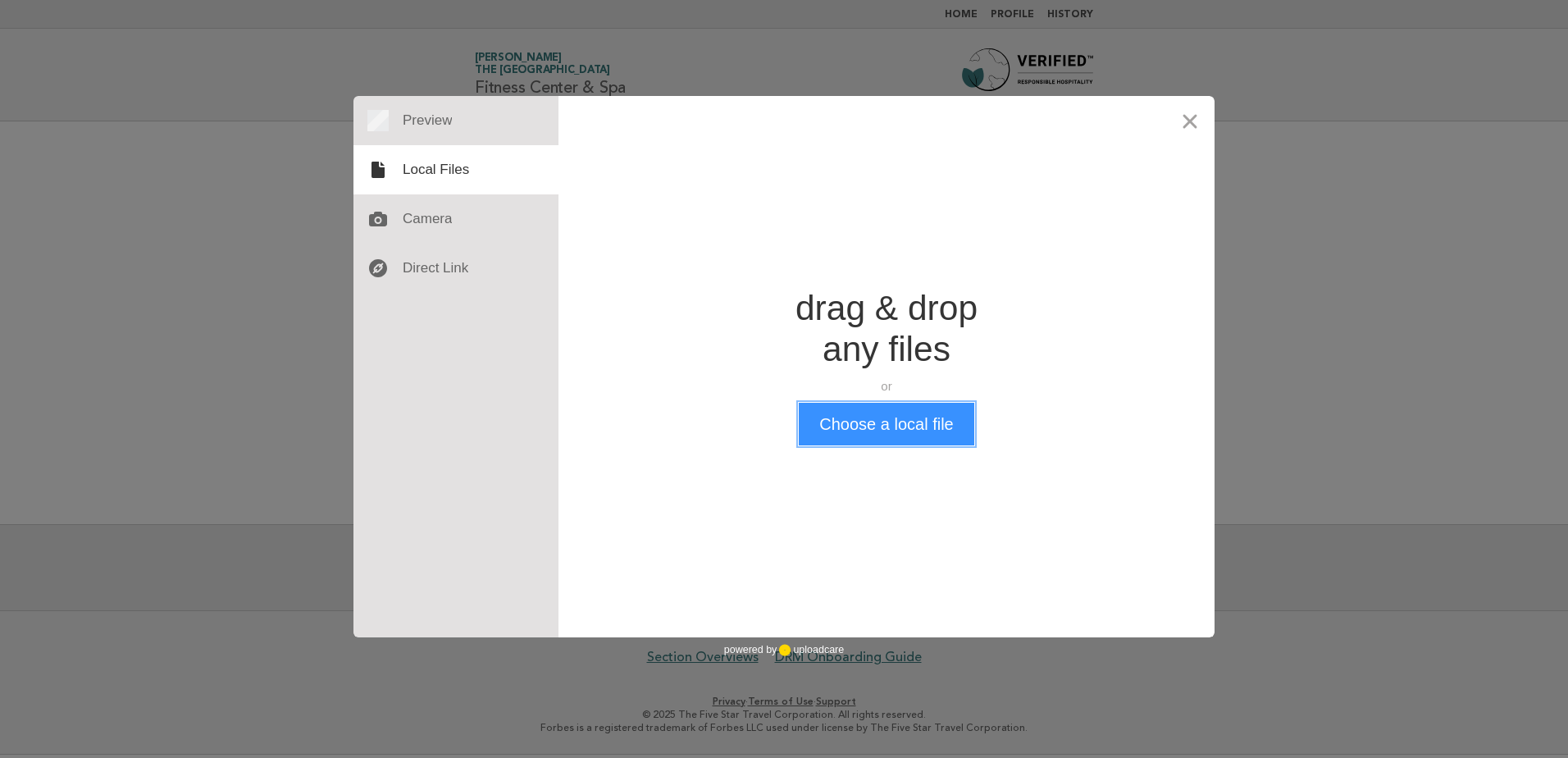
click at [897, 437] on button "Choose a local file" at bounding box center [887, 424] width 175 height 43
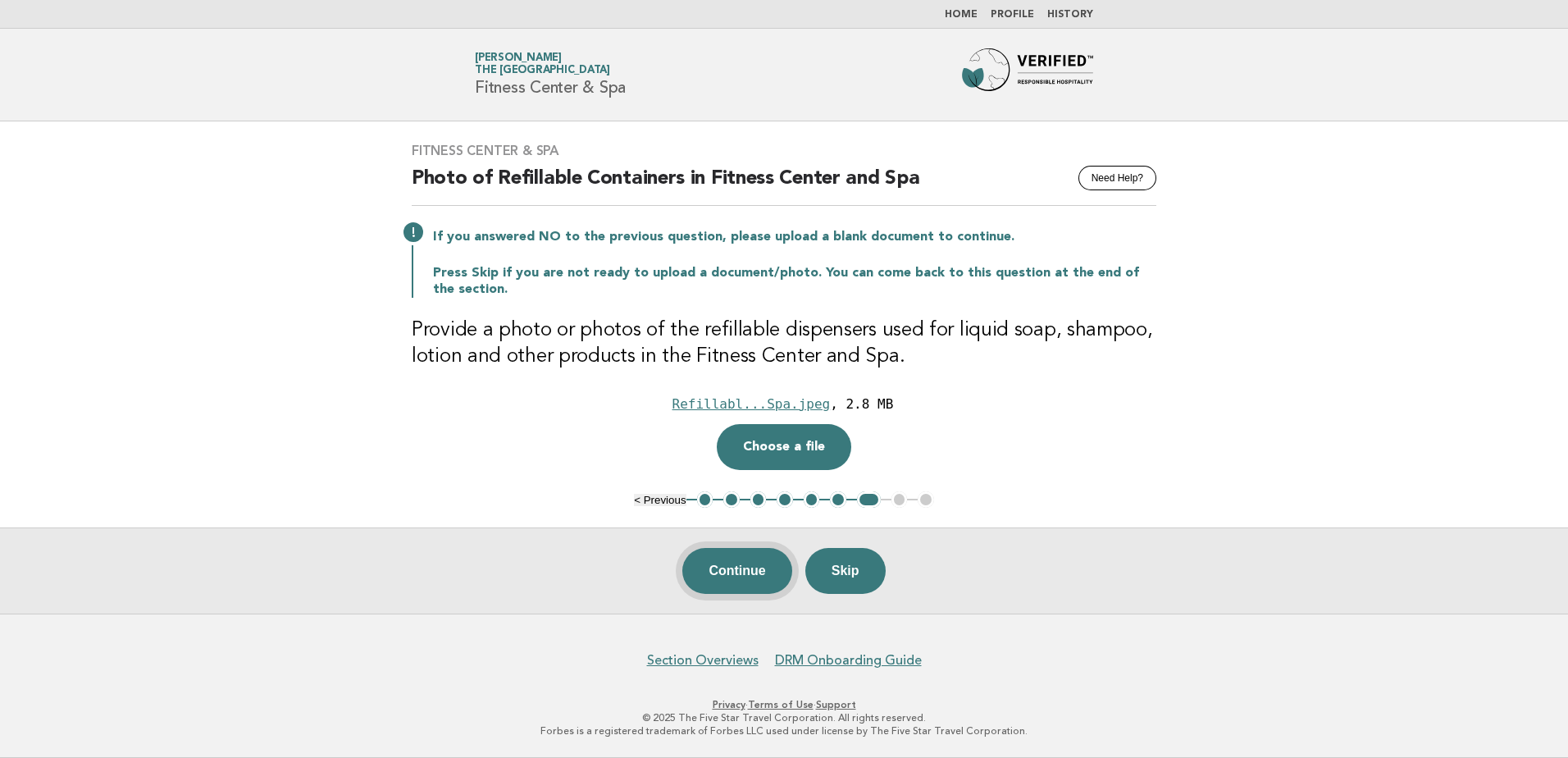
click at [736, 574] on button "Continue" at bounding box center [737, 571] width 109 height 46
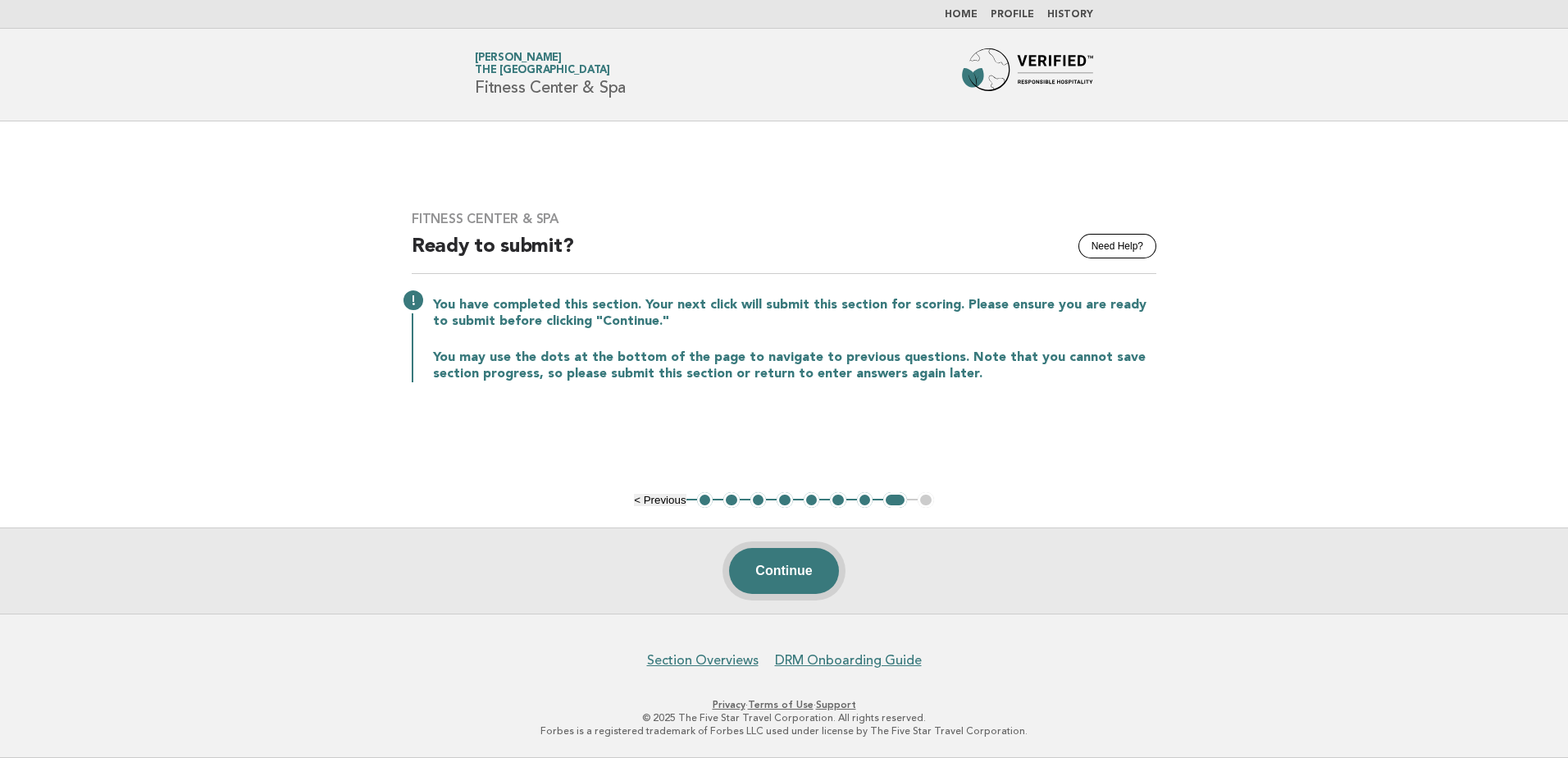
click at [782, 571] on button "Continue" at bounding box center [784, 571] width 109 height 46
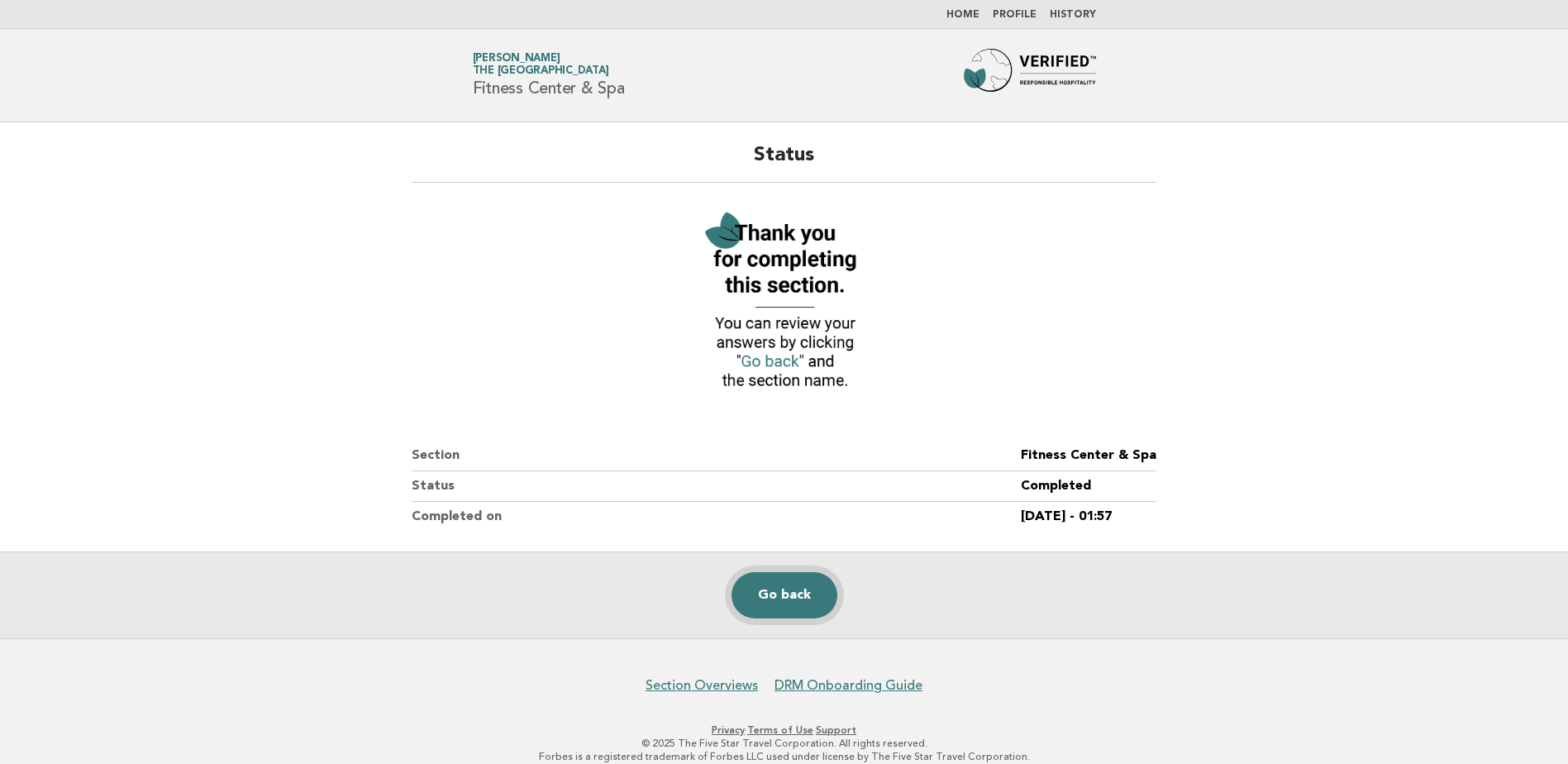
click at [779, 604] on link "Go back" at bounding box center [785, 595] width 106 height 46
